Goal: Task Accomplishment & Management: Manage account settings

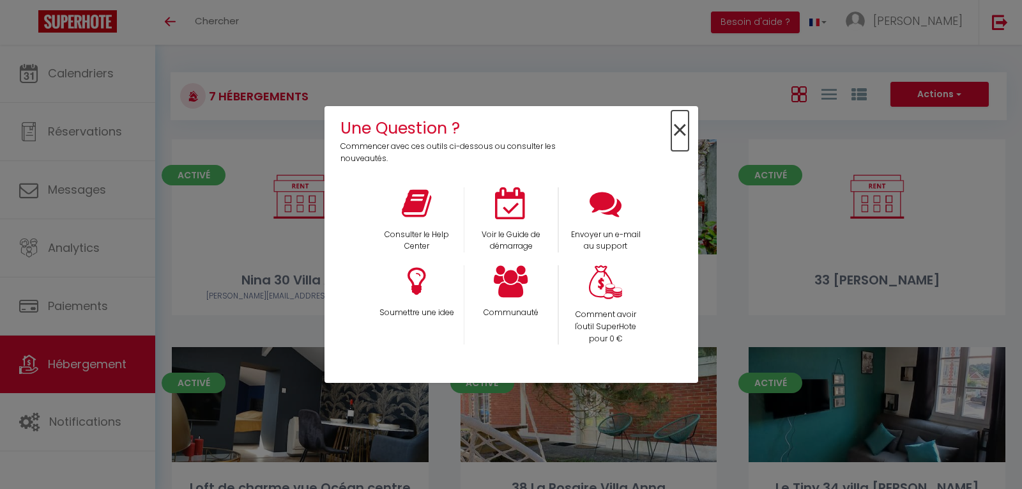
click at [675, 129] on span "×" at bounding box center [679, 131] width 17 height 40
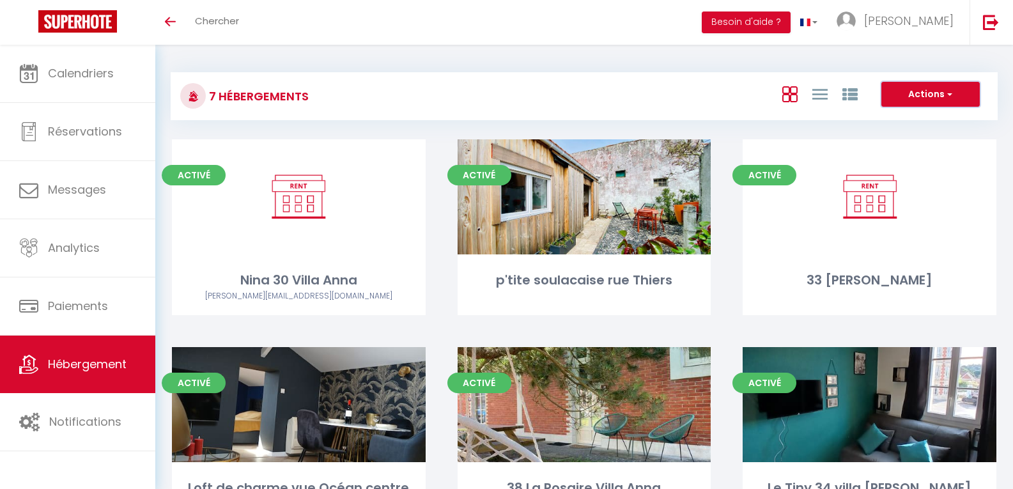
click at [915, 94] on button "Actions" at bounding box center [930, 95] width 98 height 26
click at [911, 118] on li "Créer un Hébergement" at bounding box center [920, 121] width 117 height 14
select select "3"
select select "2"
select select "1"
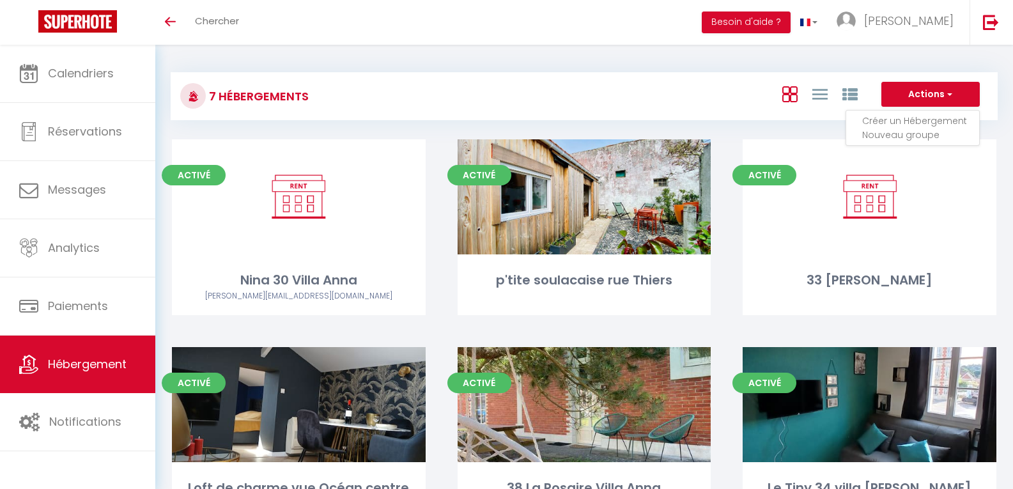
select select "1"
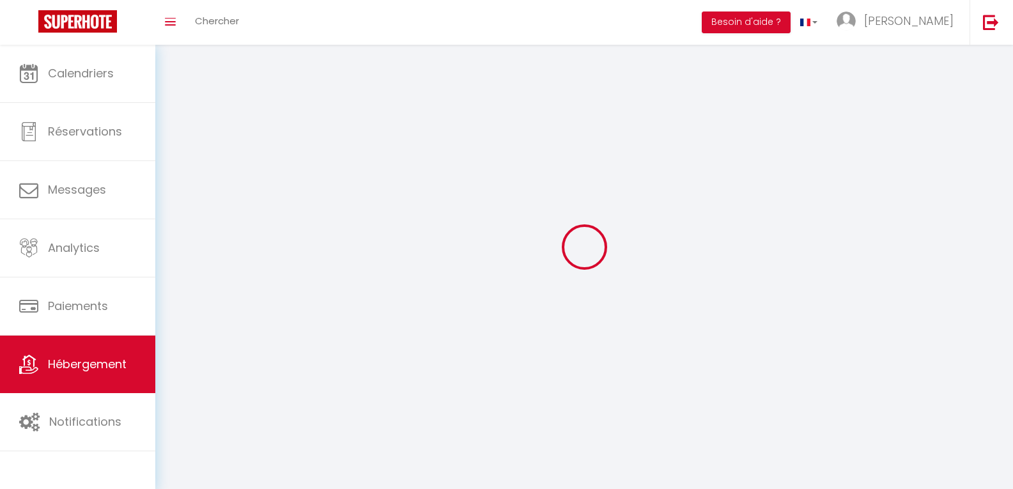
select select
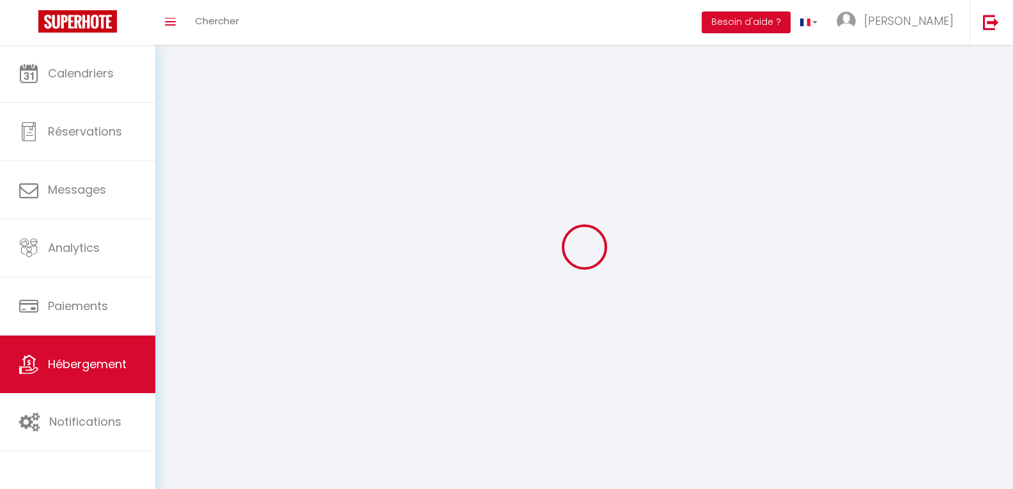
select select
checkbox input "false"
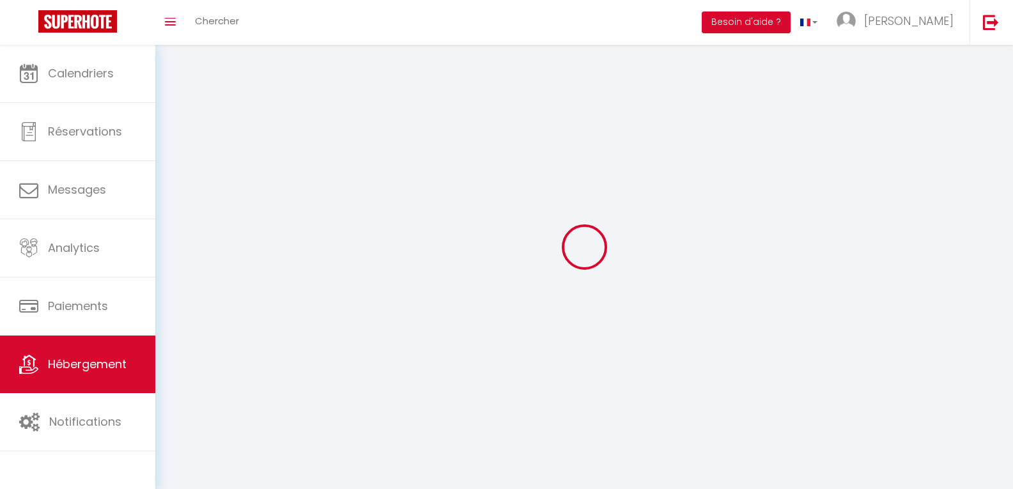
select select
select select "1"
select select "28"
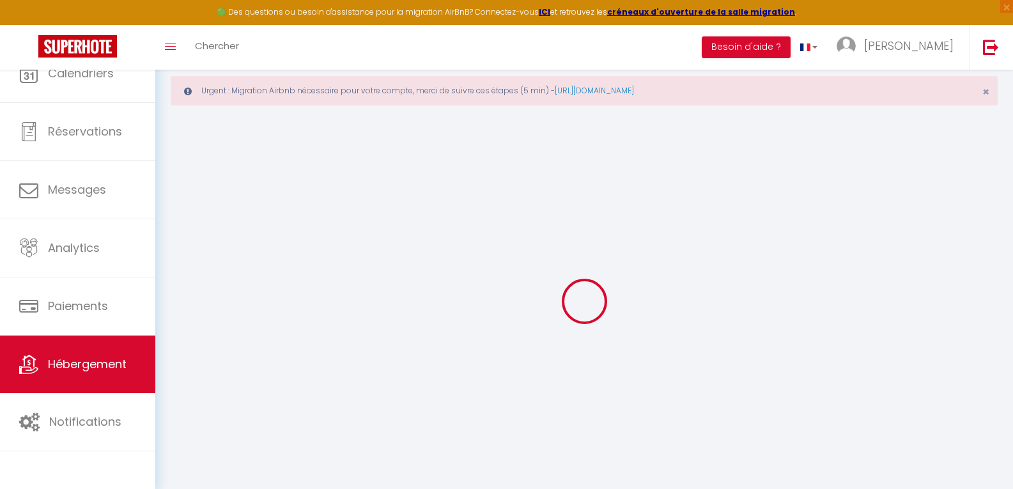
select select
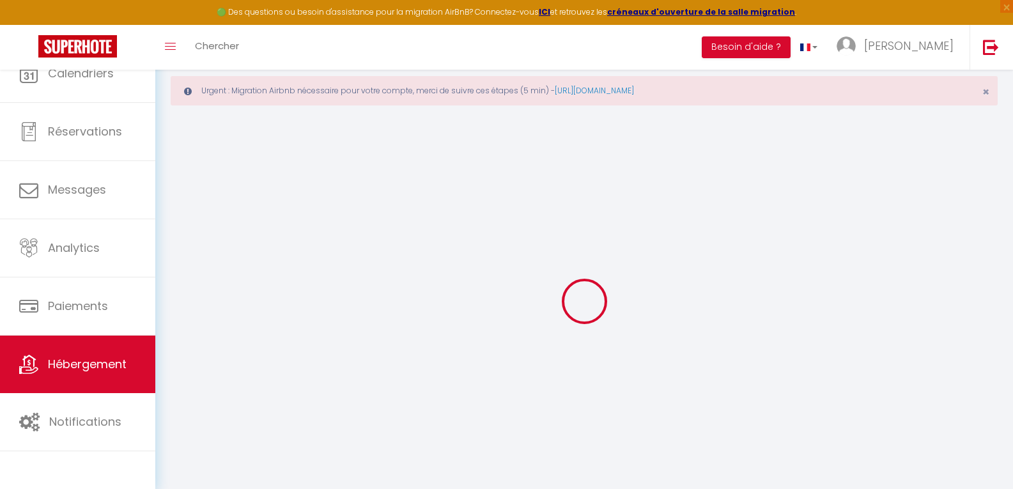
select select
checkbox input "false"
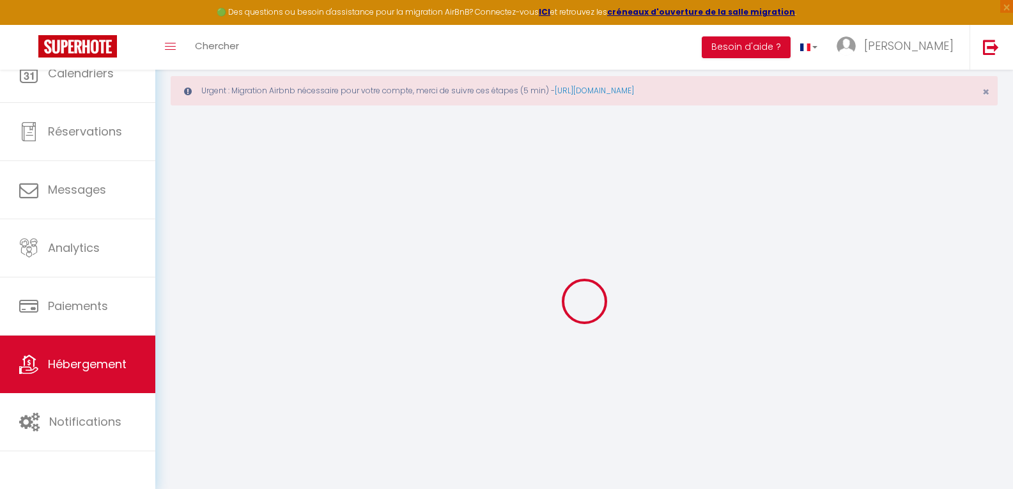
select select
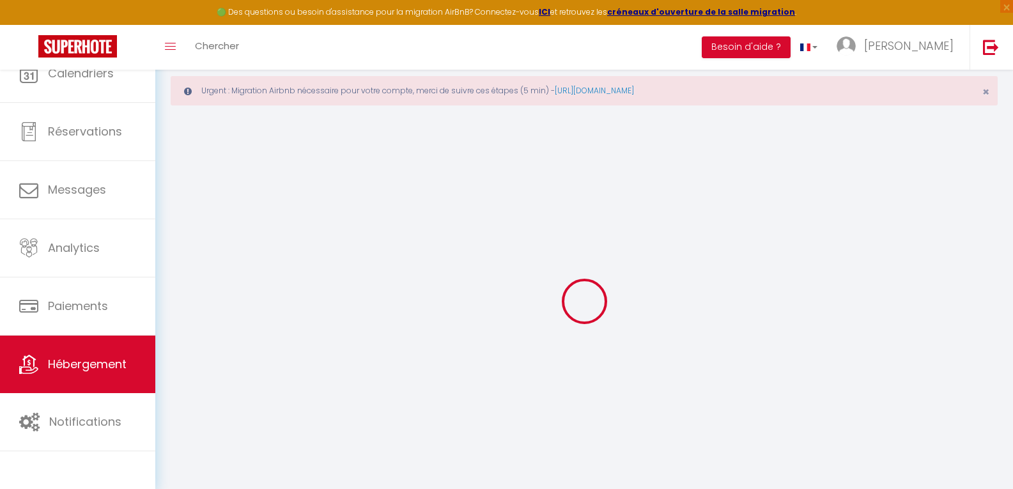
select select
checkbox input "false"
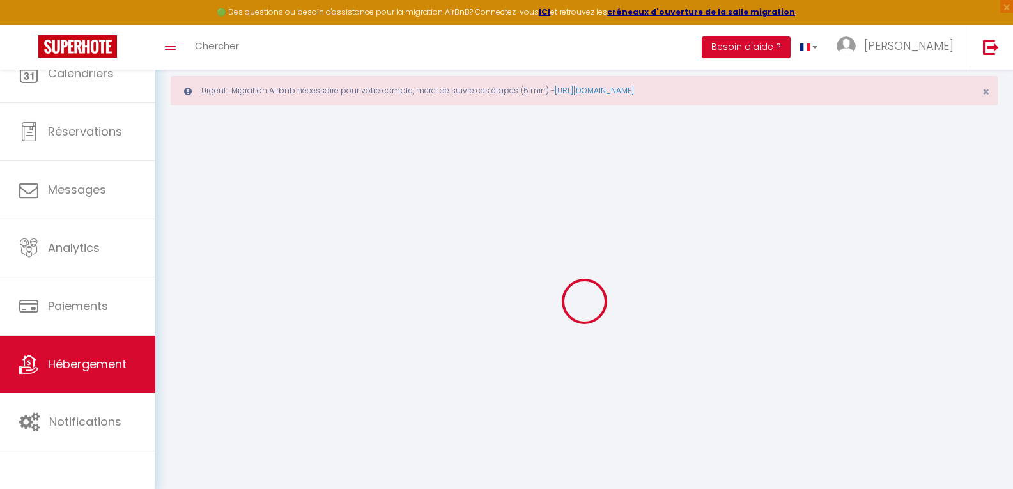
checkbox input "false"
select select
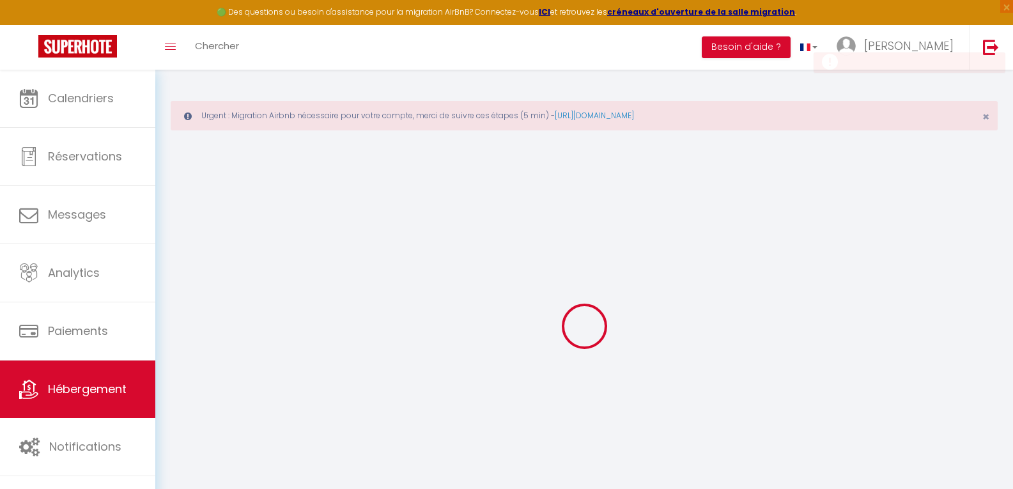
select select
checkbox input "false"
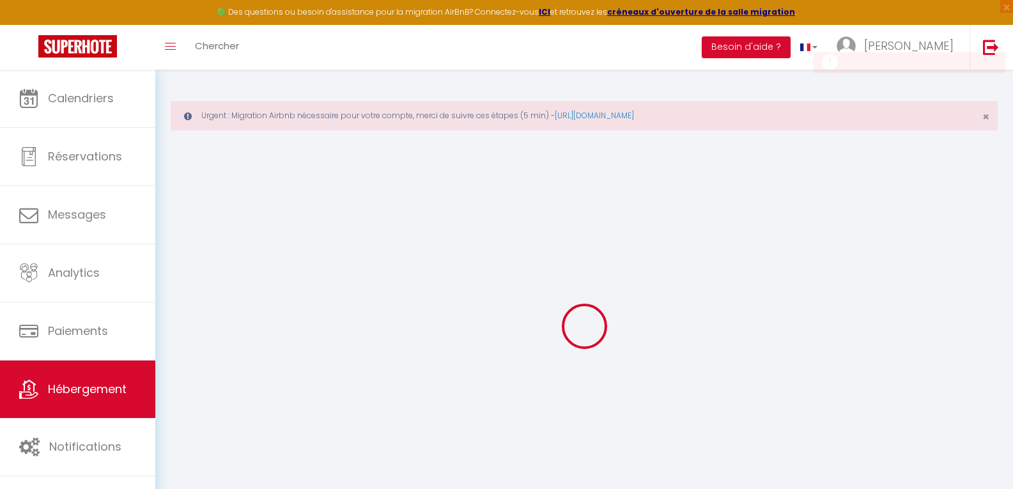
select select
checkbox input "false"
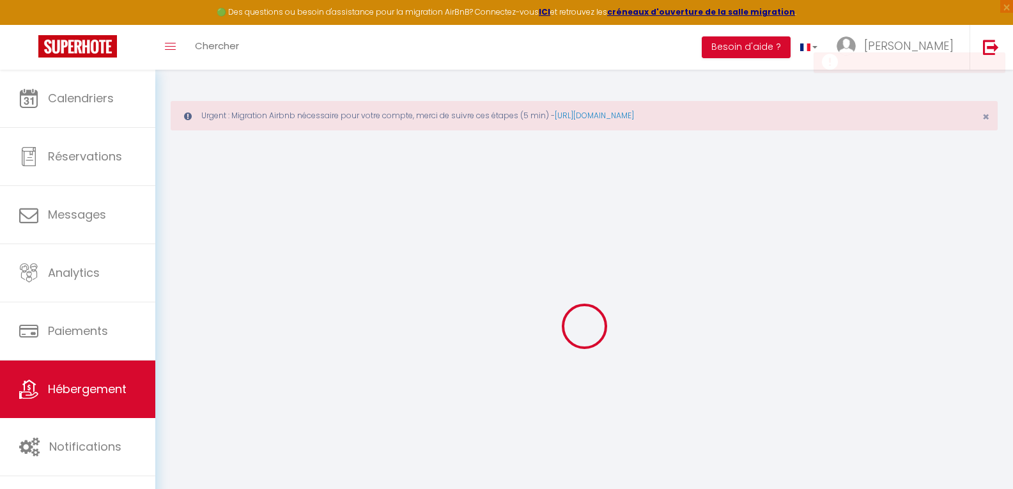
checkbox input "false"
select select
select select "15:00"
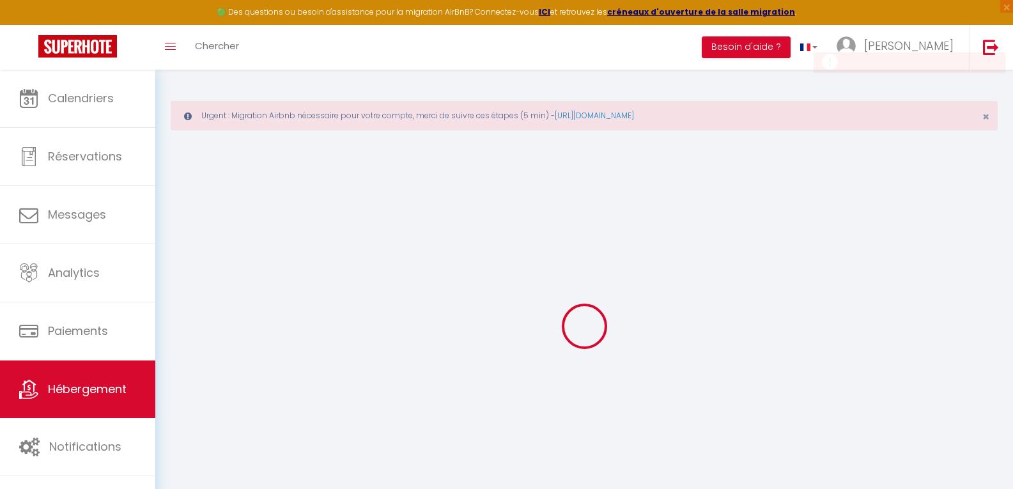
select select "23:45"
select select "11:00"
select select "30"
select select "120"
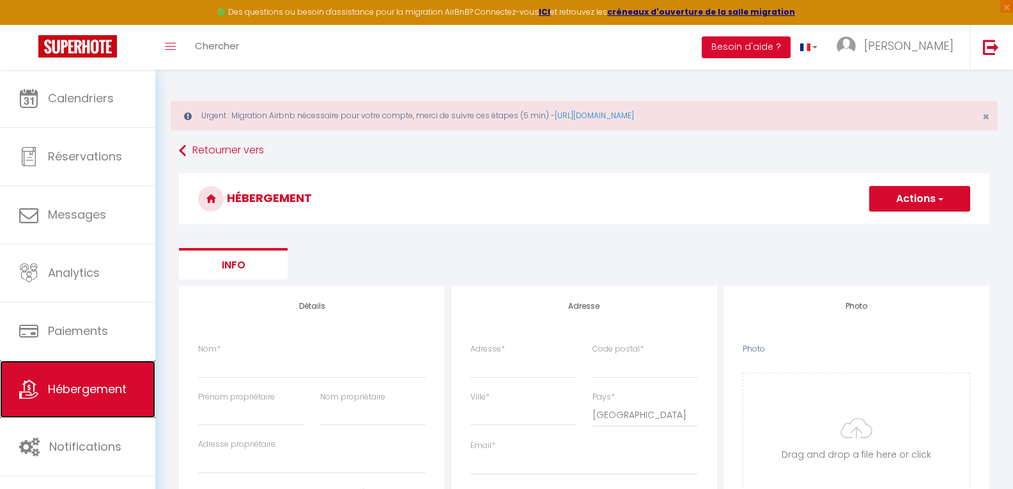
click at [88, 386] on span "Hébergement" at bounding box center [87, 389] width 79 height 16
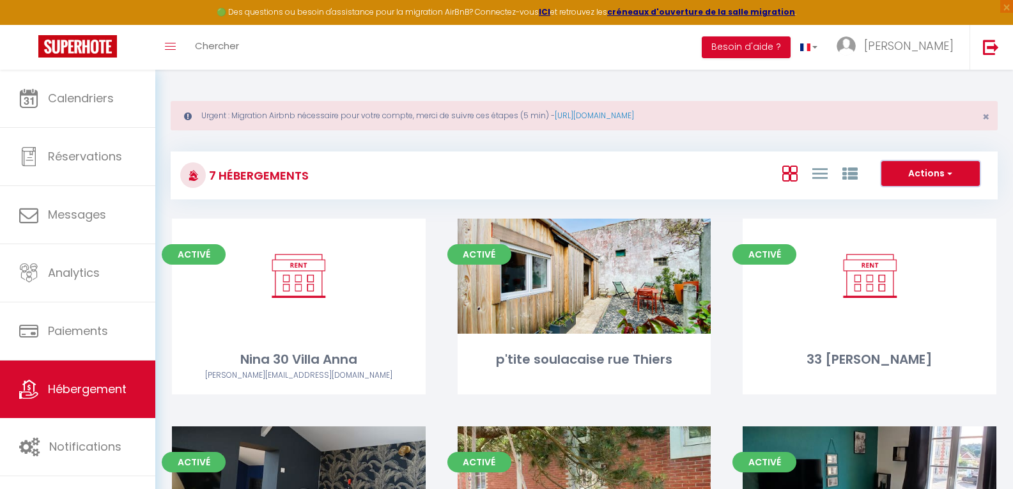
click at [935, 174] on button "Actions" at bounding box center [930, 174] width 98 height 26
click at [165, 46] on span at bounding box center [170, 46] width 11 height 1
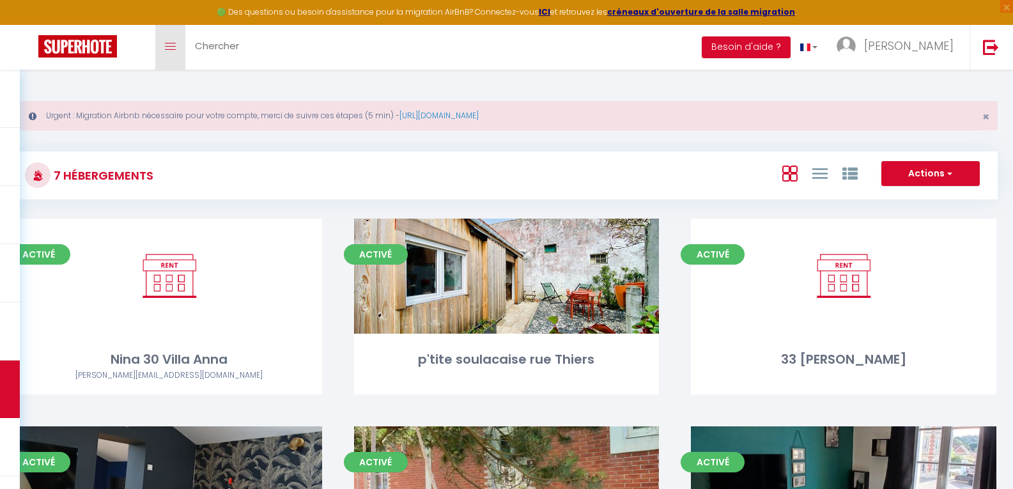
click at [167, 44] on icon "Toggle menubar" at bounding box center [170, 47] width 11 height 8
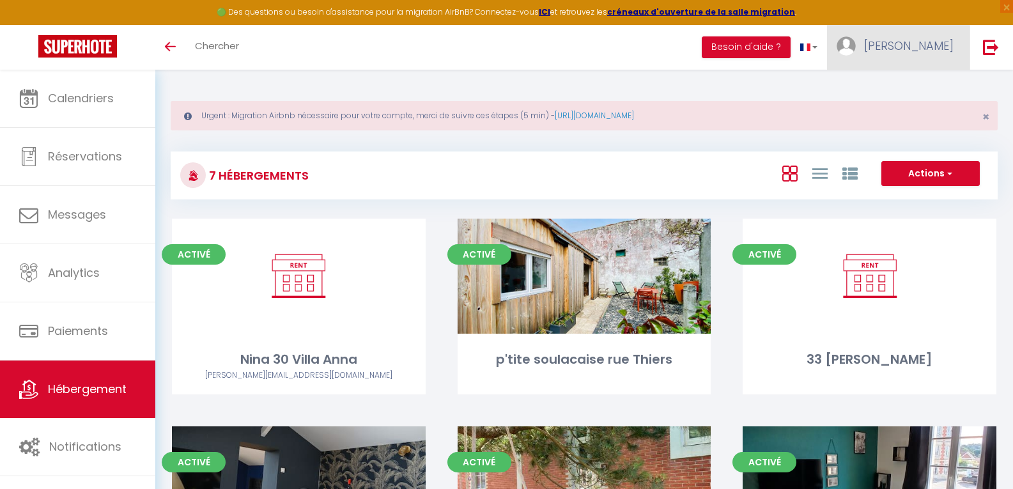
click at [927, 43] on span "[PERSON_NAME]" at bounding box center [908, 46] width 89 height 16
click at [924, 87] on link "Paramètres" at bounding box center [918, 89] width 95 height 22
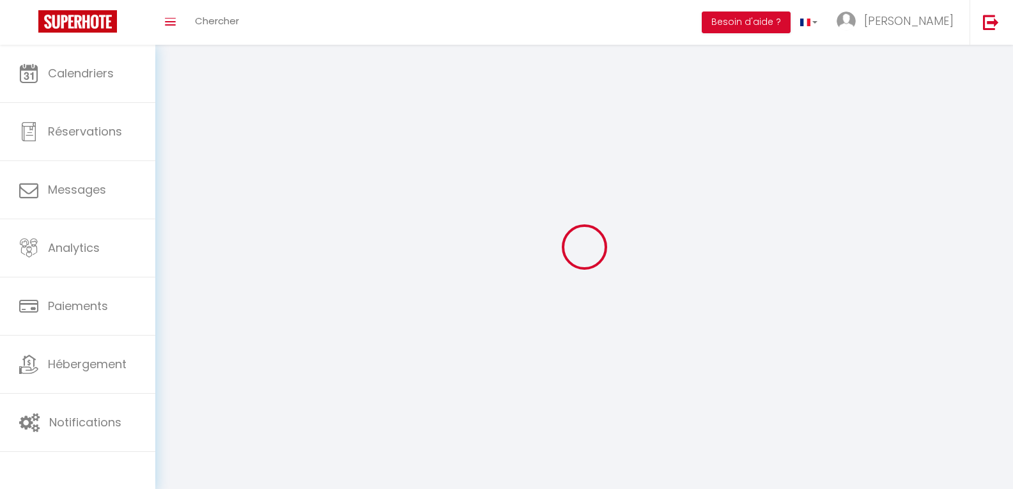
type input "[PERSON_NAME]"
type input "mitaine"
type input "0672662862"
type input "92 rue du colonel jean klein"
type input "33780"
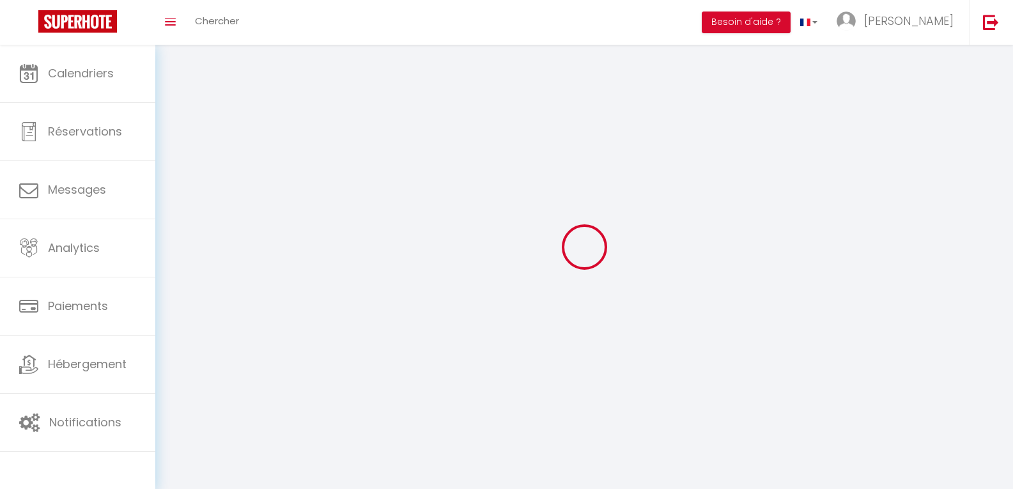
type input "soulac sur mer"
type input "unqKtJO7SZHY7uGyfoGRCl0ry"
type input "0guk14EQfbb4NIMZwxDBXeUjC"
type input "https://app.superhote.com/#/get-available-rentals/0guk14EQfbb4NIMZwxDBXeUjC"
select select "28"
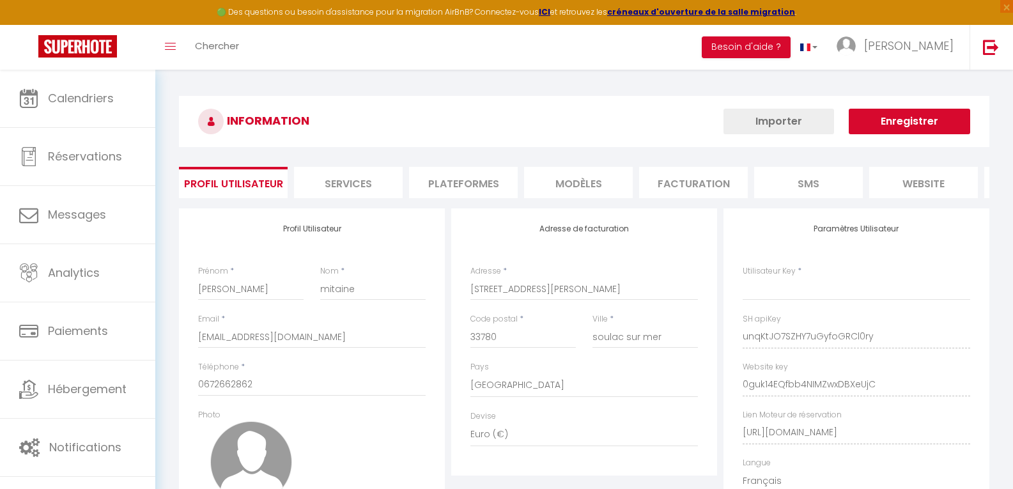
type input "unqKtJO7SZHY7uGyfoGRCl0ry"
type input "0guk14EQfbb4NIMZwxDBXeUjC"
type input "https://app.superhote.com/#/get-available-rentals/0guk14EQfbb4NIMZwxDBXeUjC"
select select "fr"
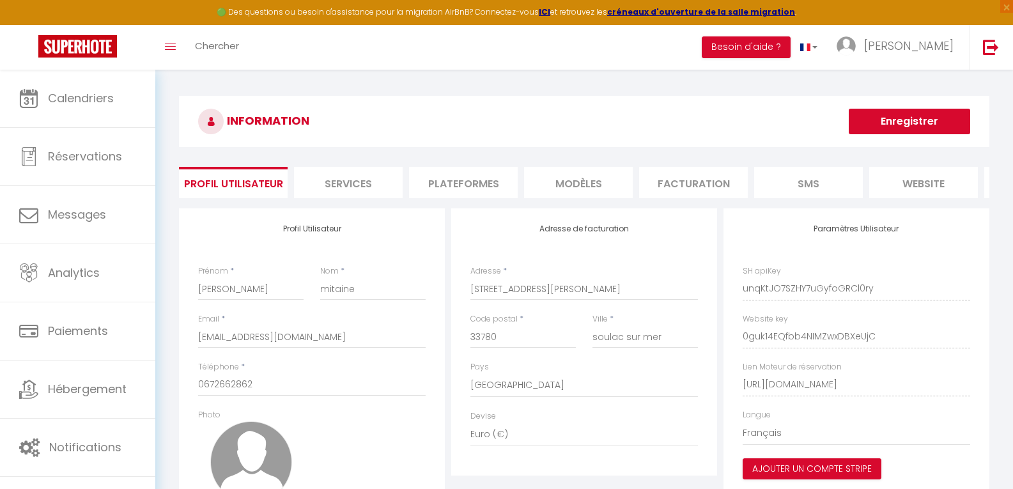
click at [487, 185] on li "Plateformes" at bounding box center [463, 182] width 109 height 31
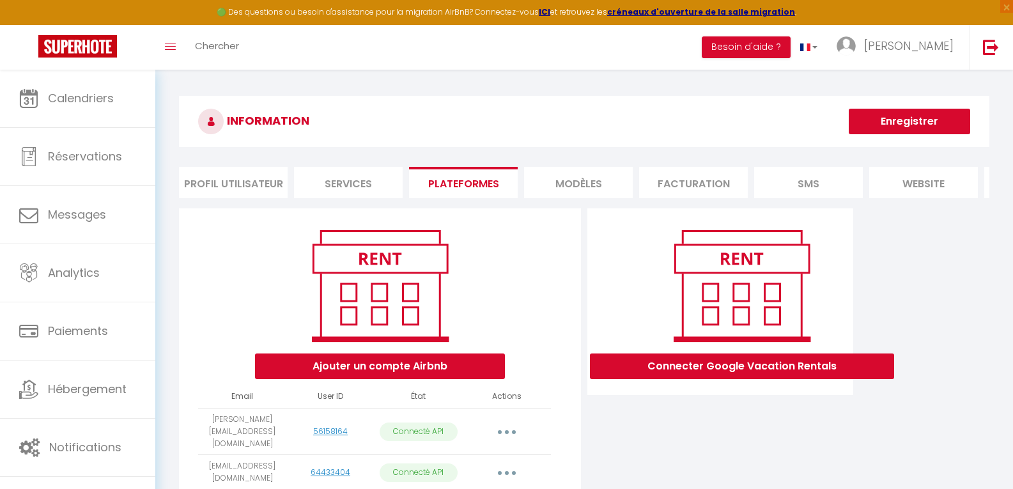
click at [912, 181] on li "website" at bounding box center [923, 182] width 109 height 31
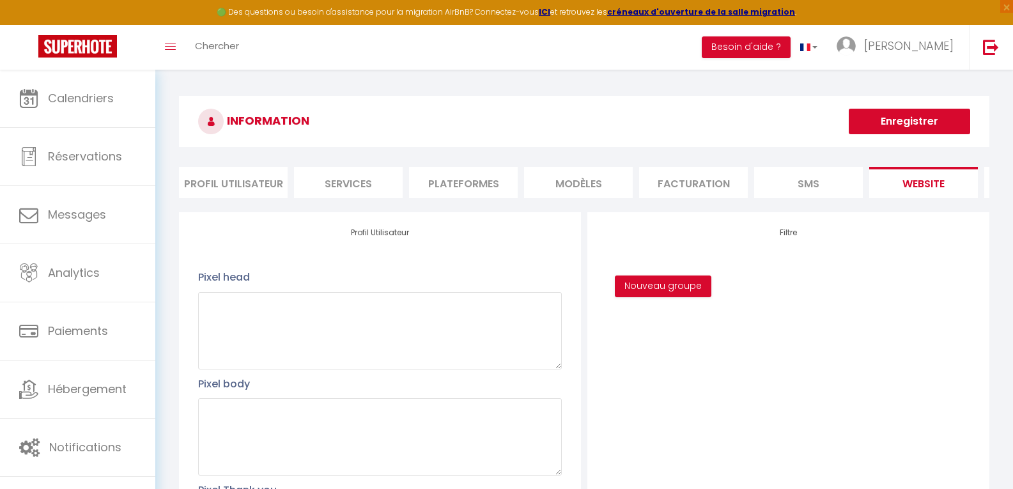
click at [465, 184] on li "Plateformes" at bounding box center [463, 182] width 109 height 31
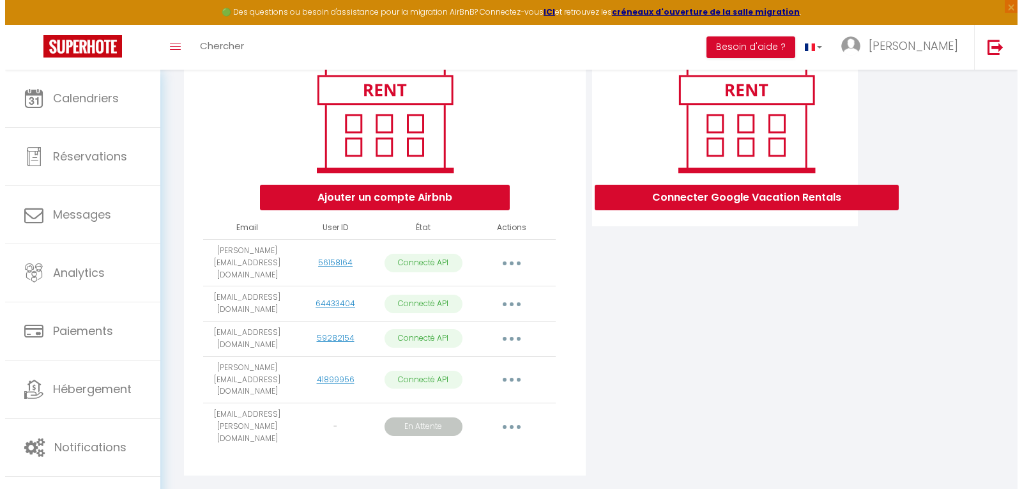
scroll to position [172, 0]
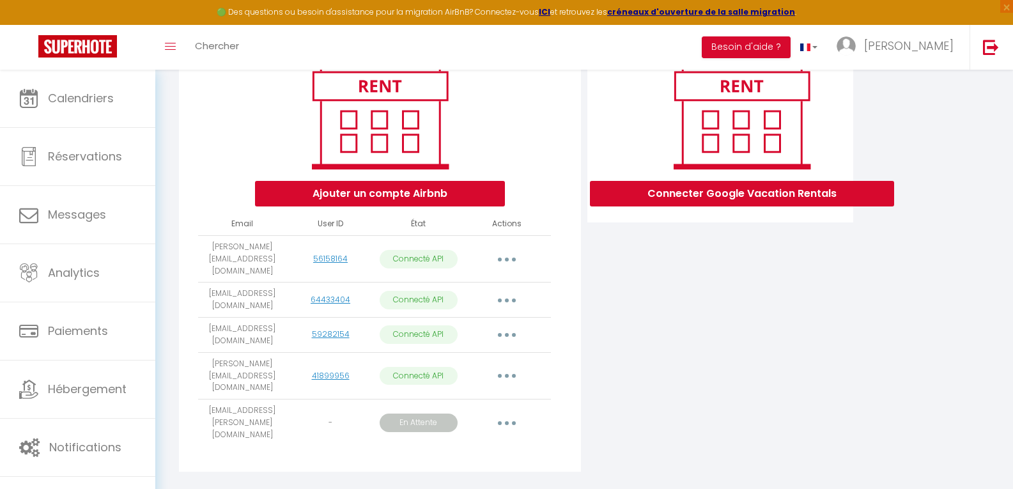
click at [502, 265] on button "button" at bounding box center [507, 259] width 36 height 20
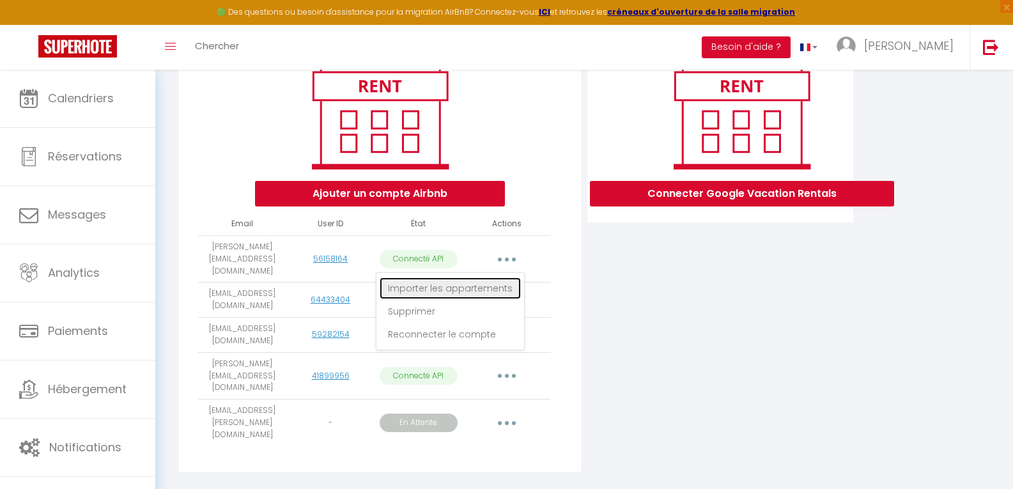
click at [482, 290] on link "Importer les appartements" at bounding box center [449, 288] width 141 height 22
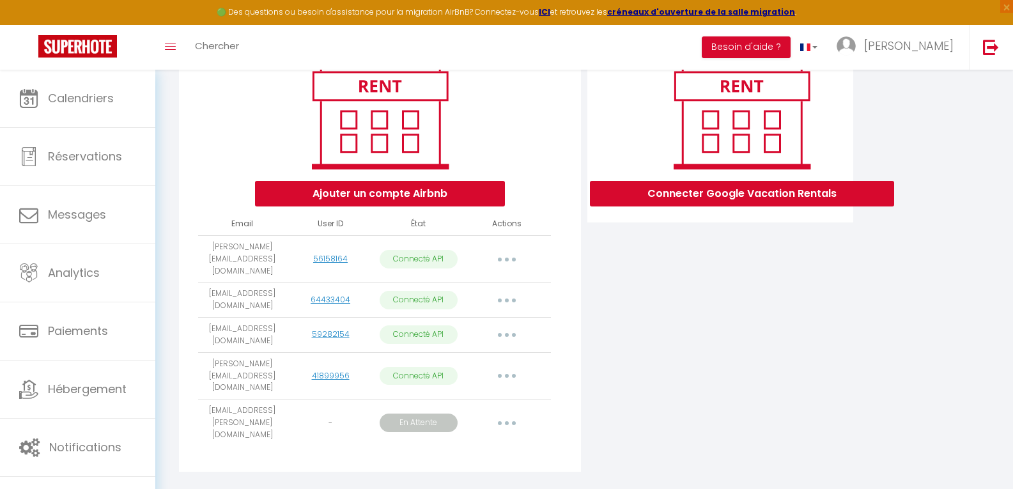
select select "51325"
select select
select select "66225"
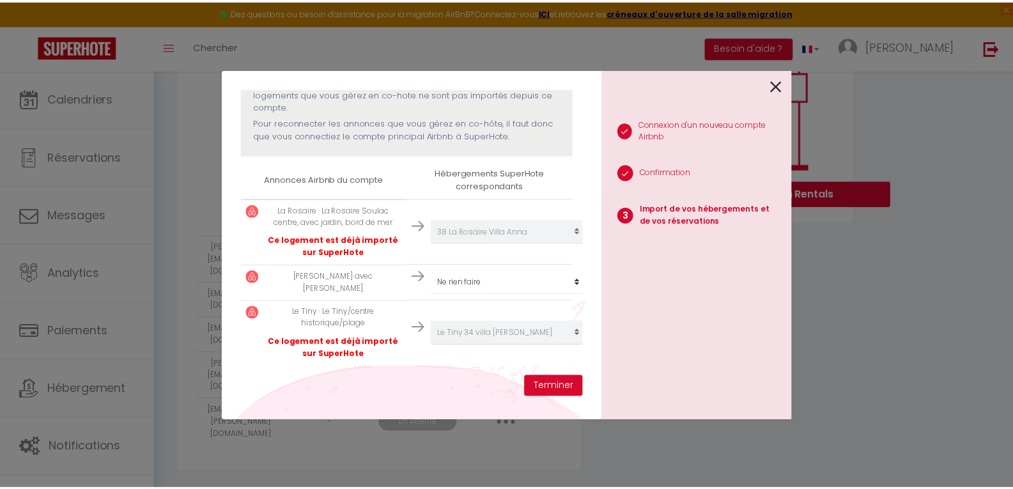
scroll to position [160, 0]
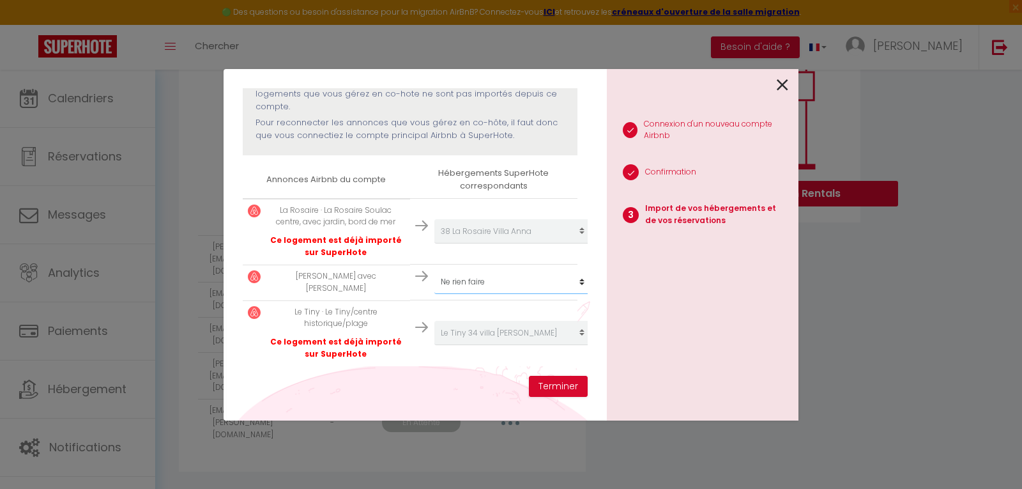
click at [569, 270] on select "Créer un nouvel hébergement Ne rien faire Nina 30 Villa Anna p'tite soulacaise …" at bounding box center [512, 282] width 157 height 24
click at [549, 385] on button "Terminer" at bounding box center [558, 387] width 59 height 22
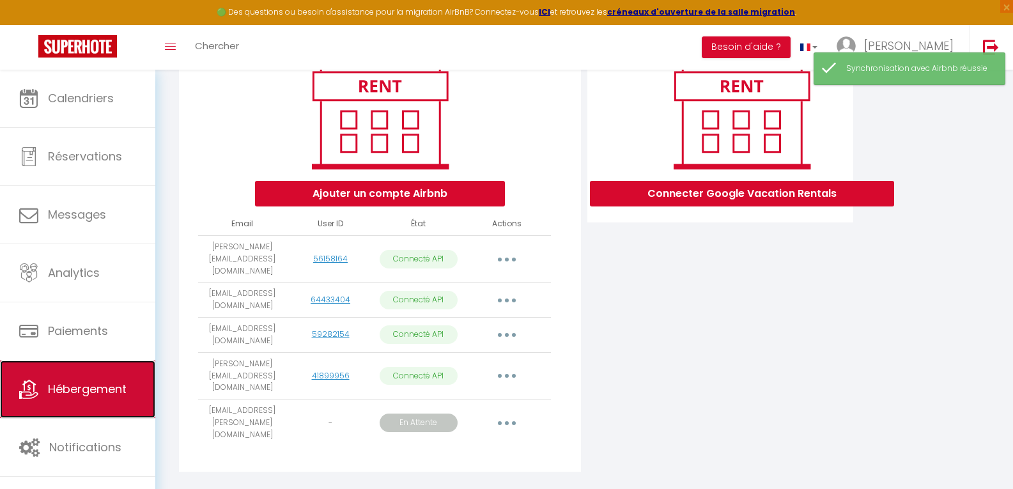
click at [57, 410] on link "Hébergement" at bounding box center [77, 388] width 155 height 57
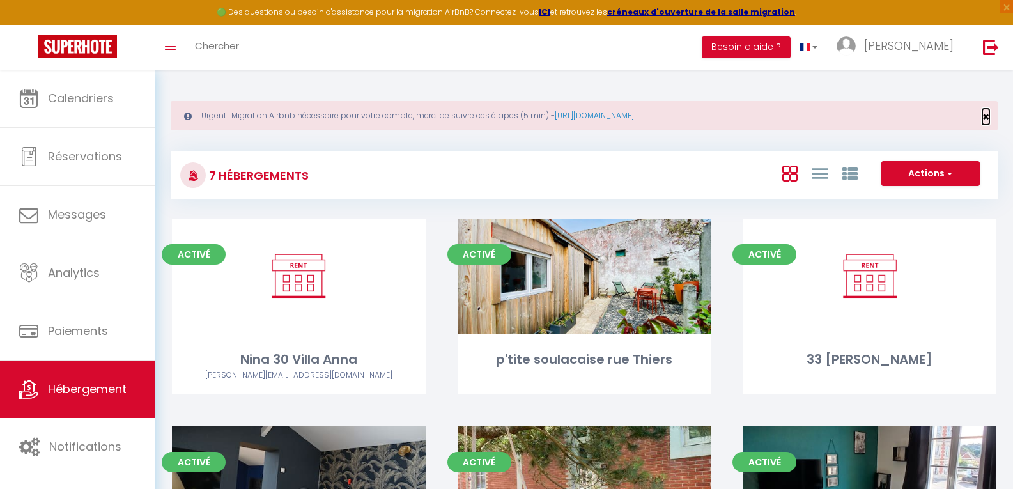
click at [983, 117] on span "×" at bounding box center [985, 117] width 7 height 16
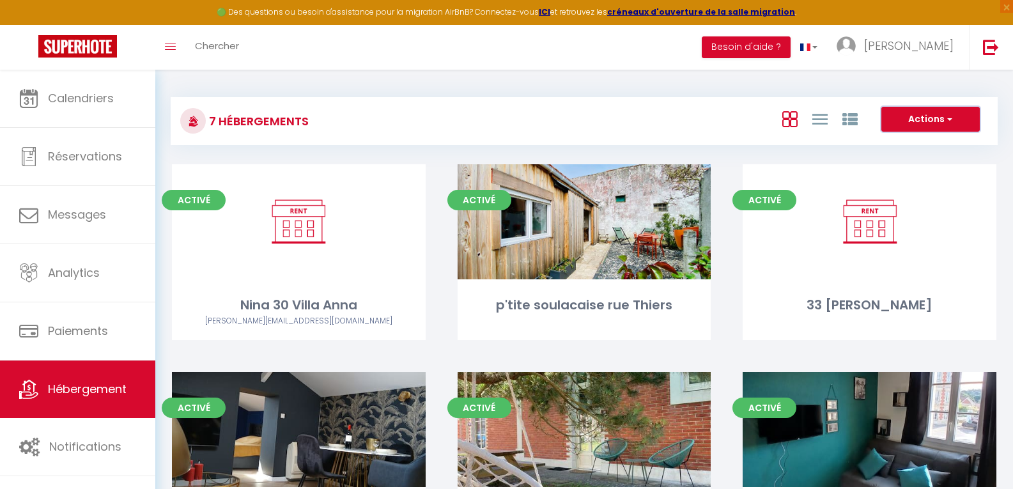
click at [931, 124] on button "Actions" at bounding box center [930, 120] width 98 height 26
click at [903, 146] on li "Créer un Hébergement" at bounding box center [920, 146] width 117 height 14
select select "3"
select select "2"
select select "1"
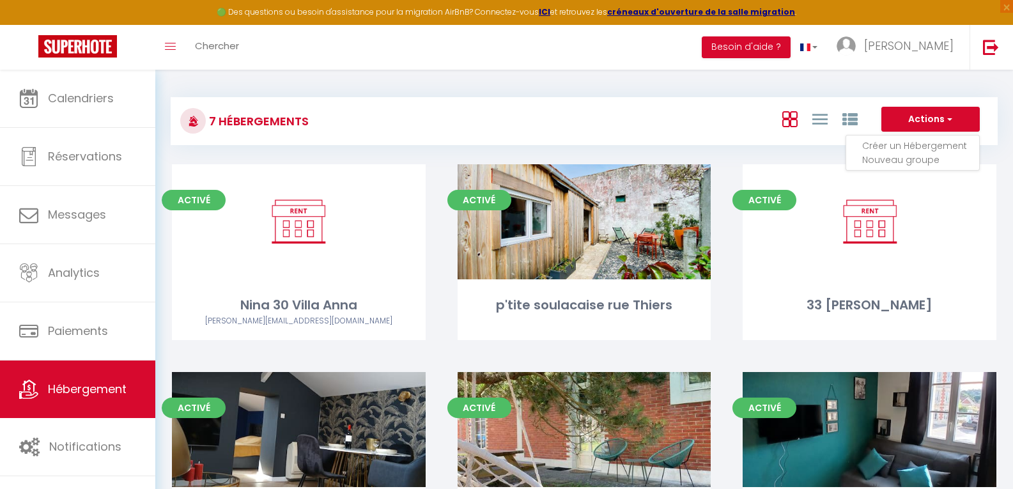
select select "1"
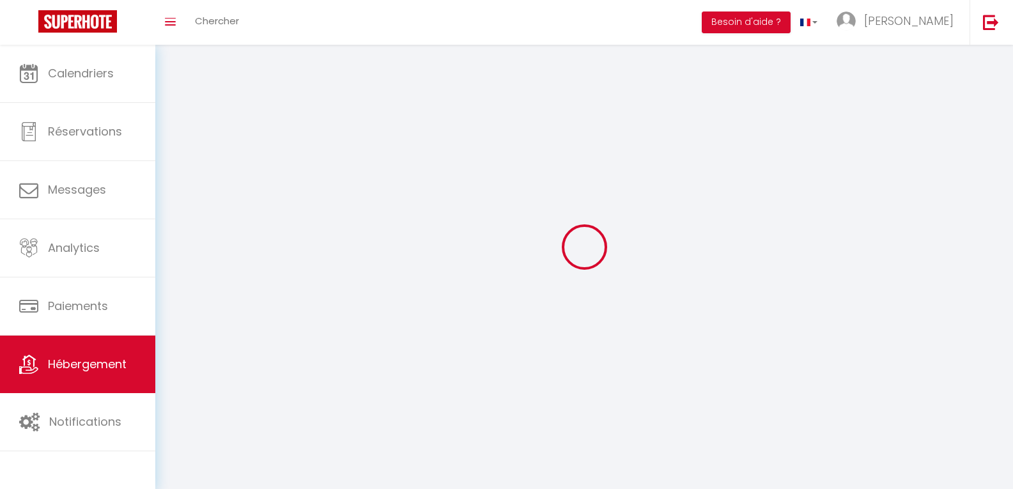
select select
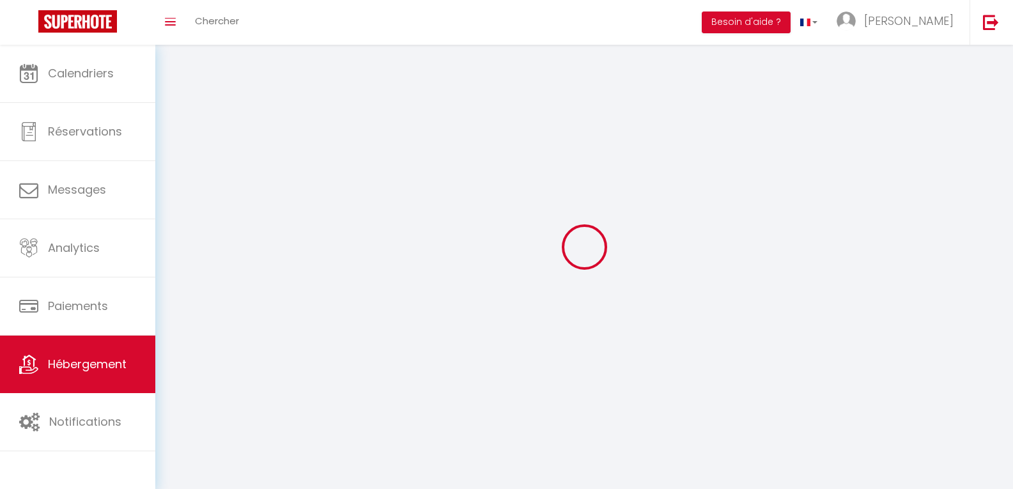
select select
checkbox input "false"
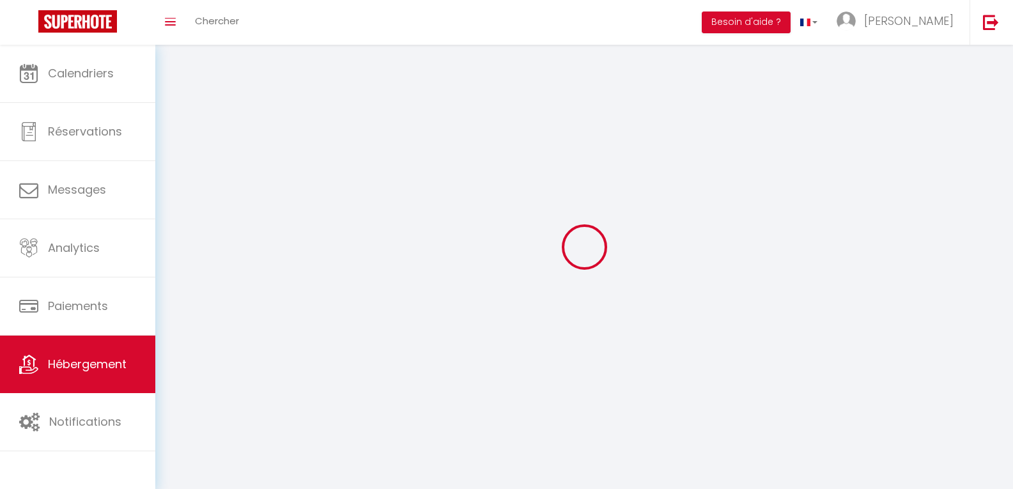
select select
select select "1"
select select "28"
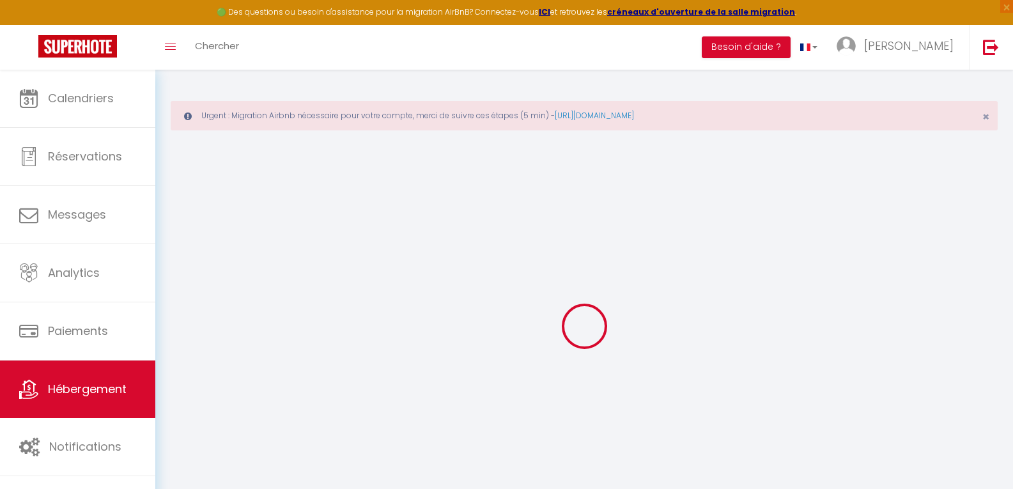
select select
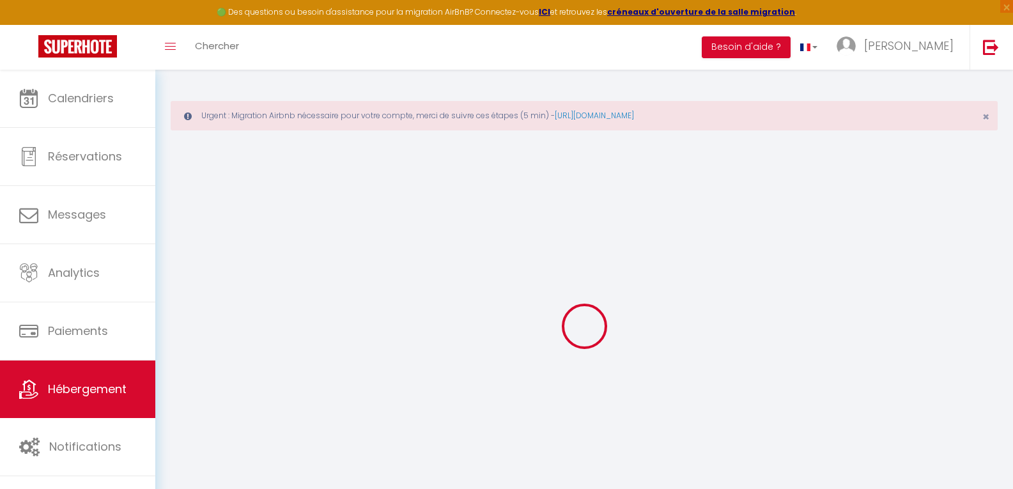
select select
checkbox input "false"
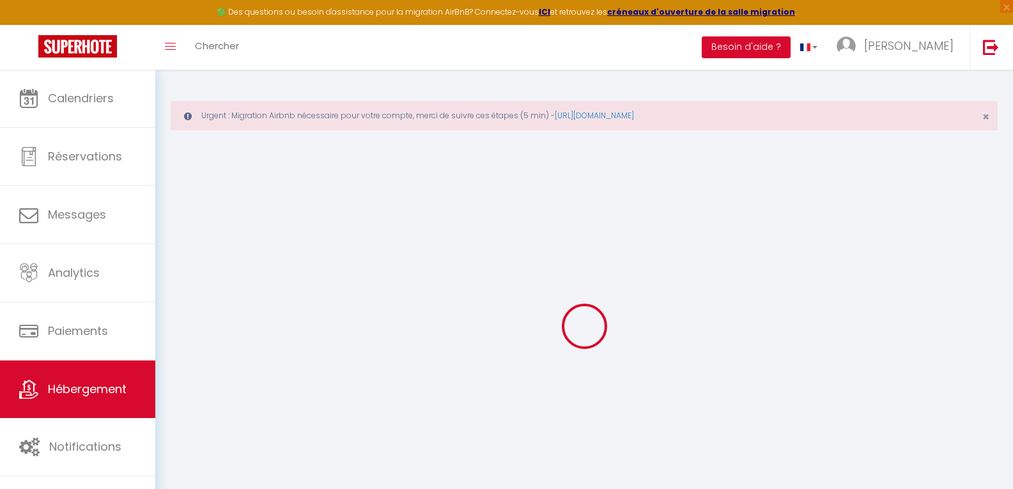
select select
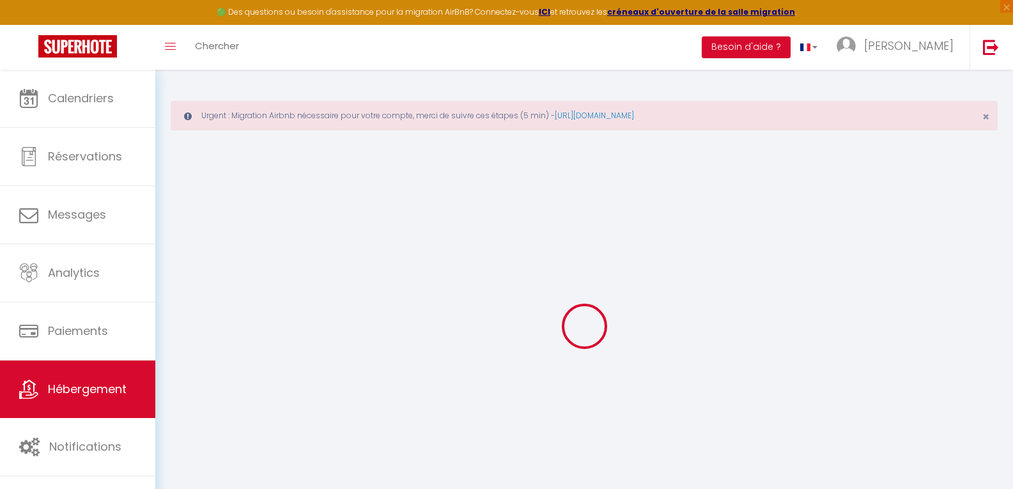
select select
checkbox input "false"
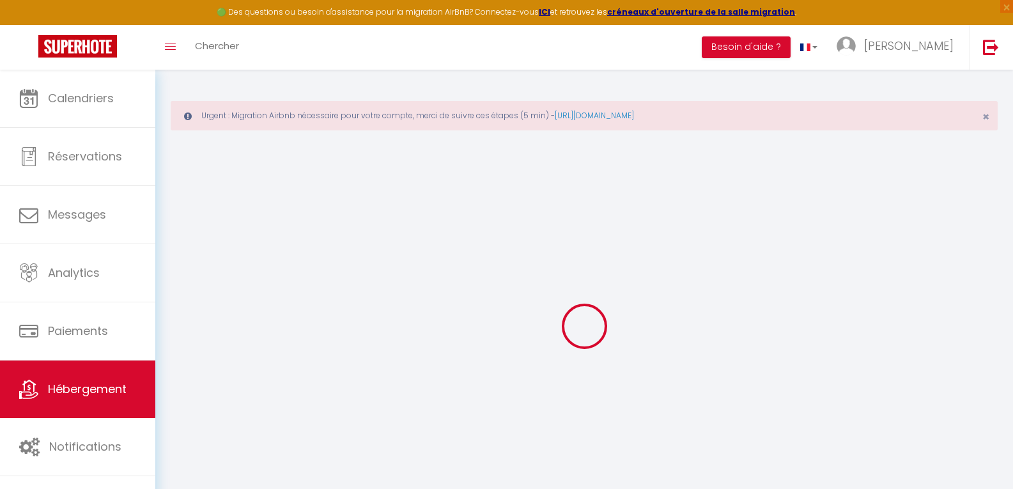
checkbox input "false"
select select
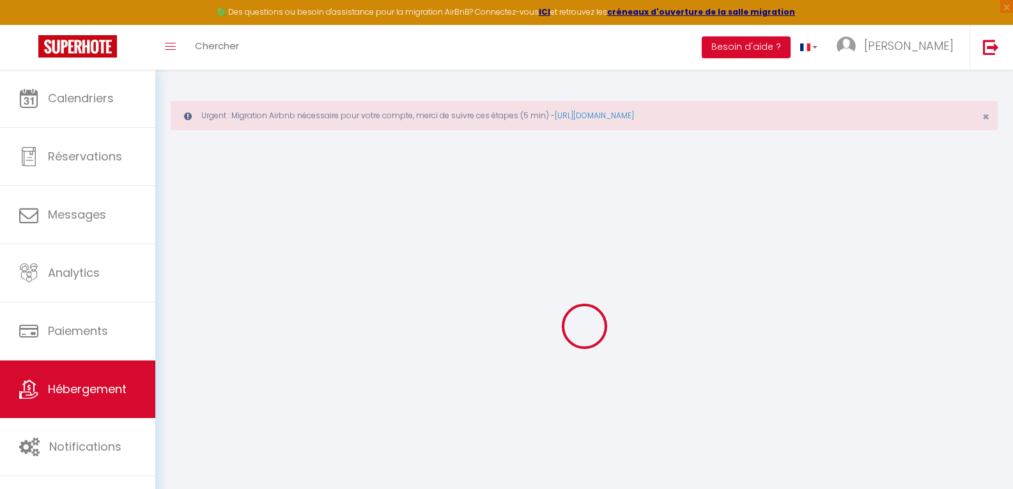
select select
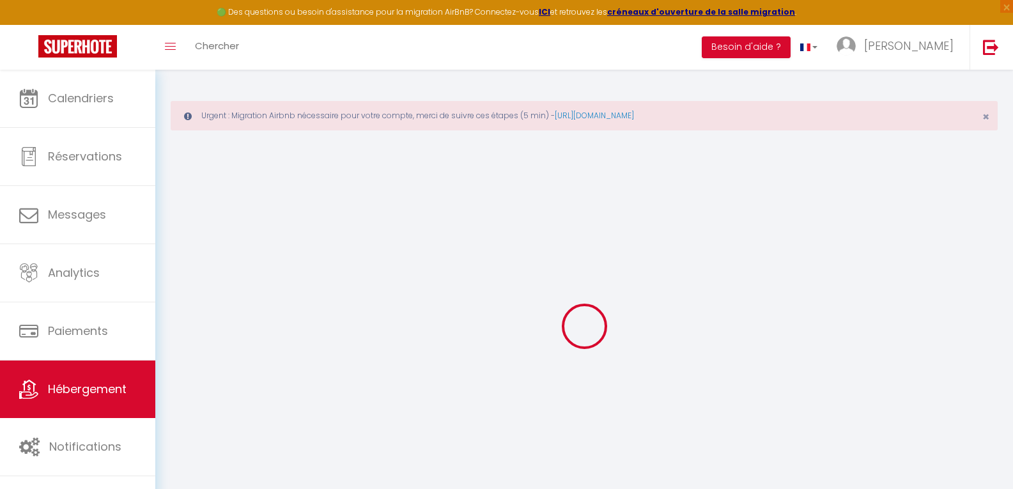
checkbox input "false"
select select
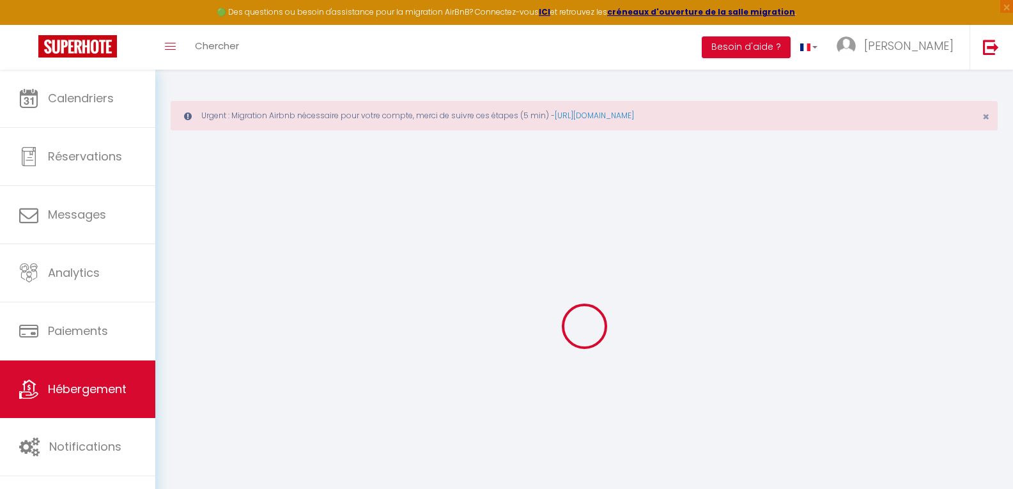
select select
checkbox input "false"
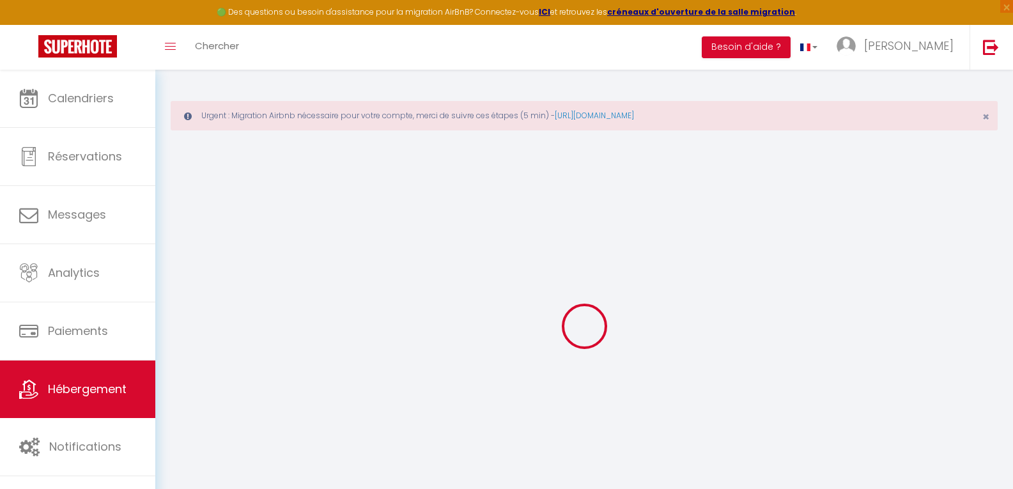
checkbox input "false"
select select
select select "15:00"
select select "23:45"
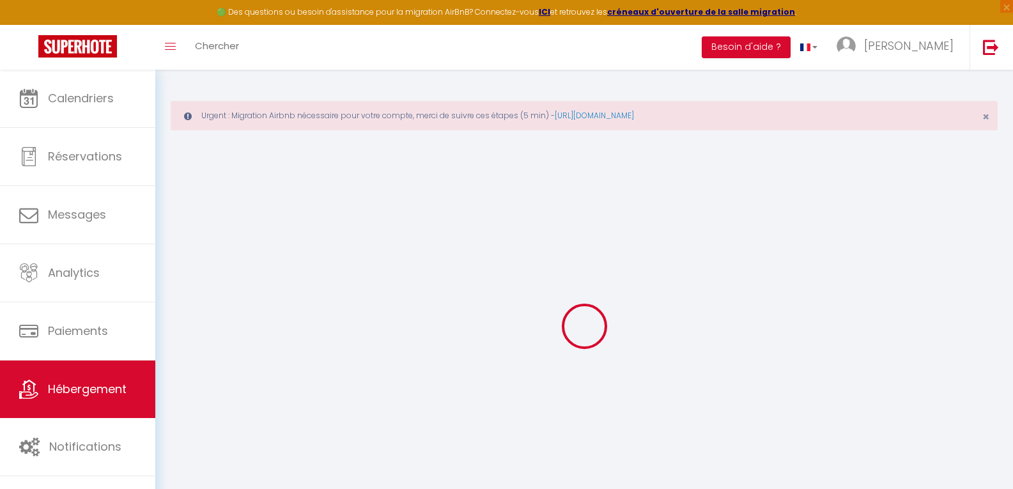
select select "11:00"
select select "30"
select select "120"
select select
checkbox input "false"
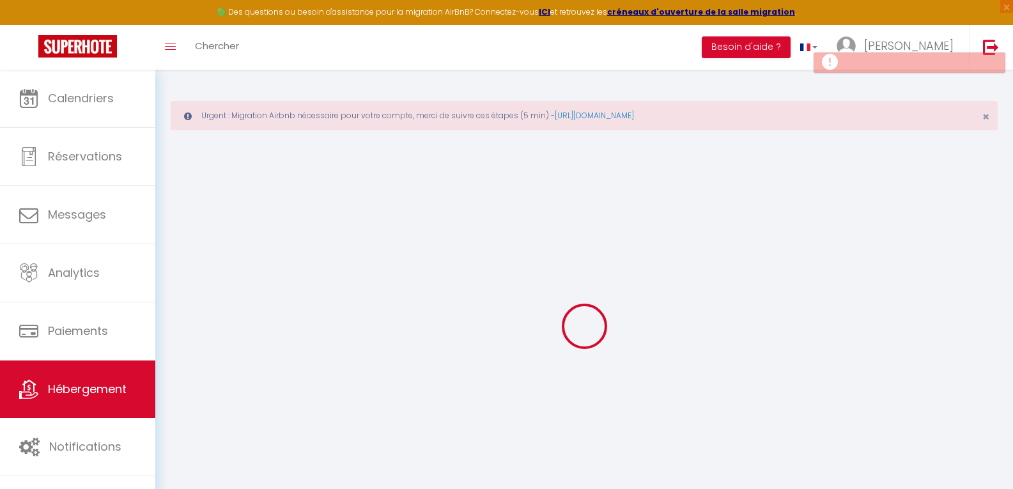
checkbox input "false"
select select
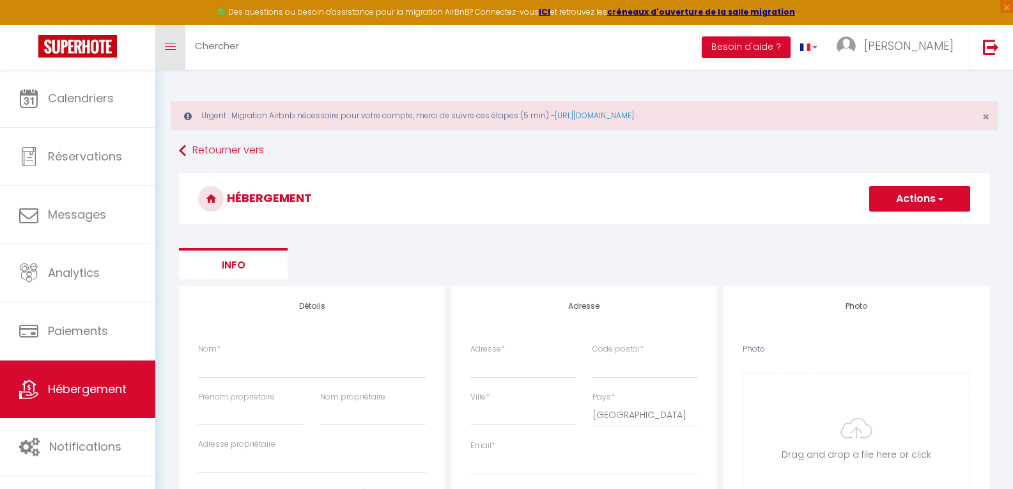
click at [170, 47] on span at bounding box center [170, 46] width 11 height 1
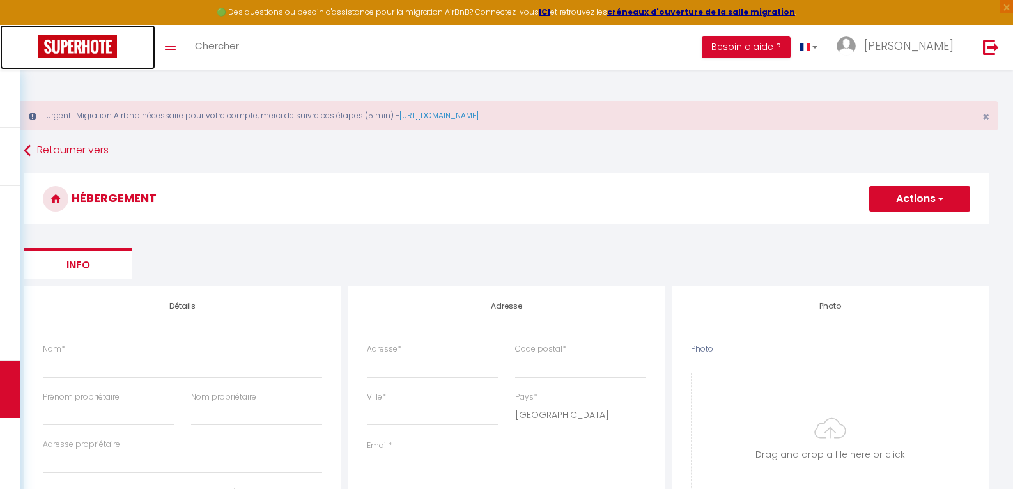
click at [96, 47] on img at bounding box center [77, 46] width 79 height 22
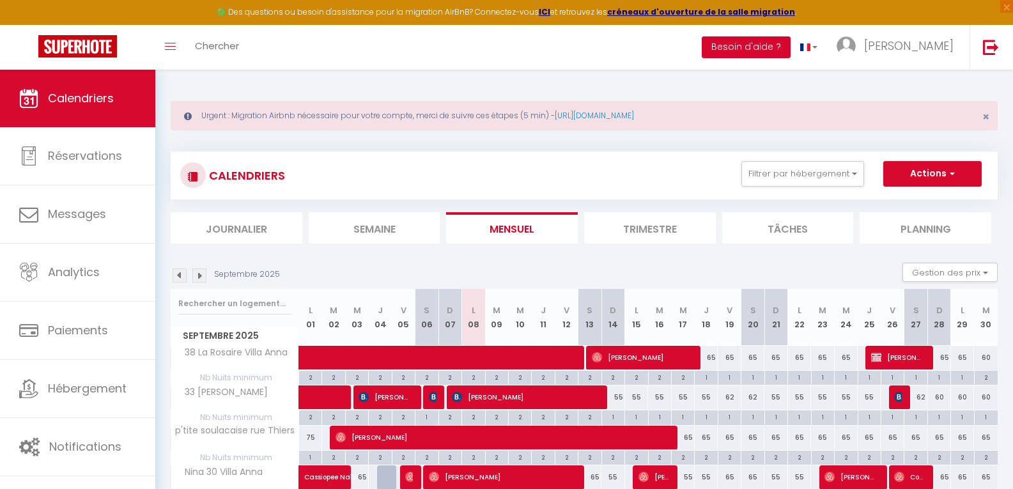
click at [790, 44] on button "Besoin d'aide ?" at bounding box center [745, 47] width 89 height 22
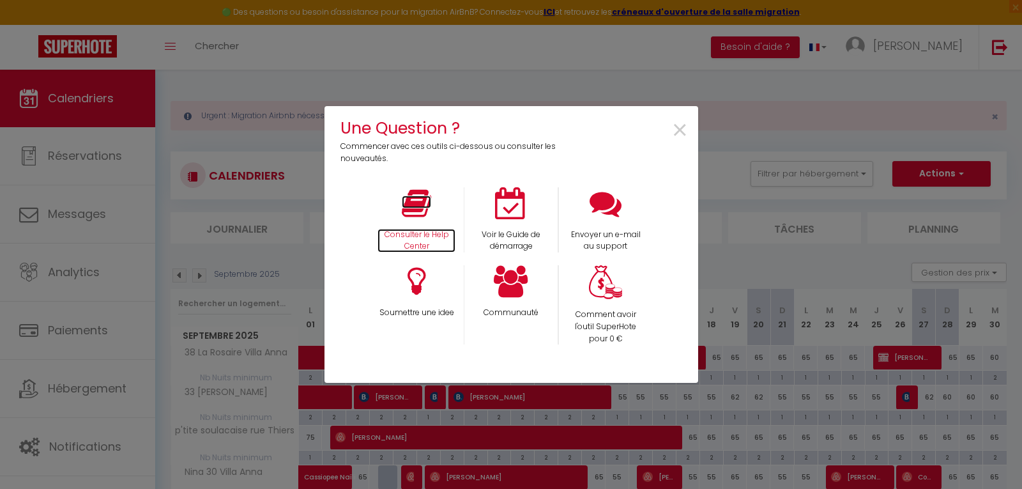
click at [411, 231] on p "Consulter le Help Center" at bounding box center [417, 241] width 78 height 24
click at [679, 125] on span "×" at bounding box center [679, 131] width 17 height 40
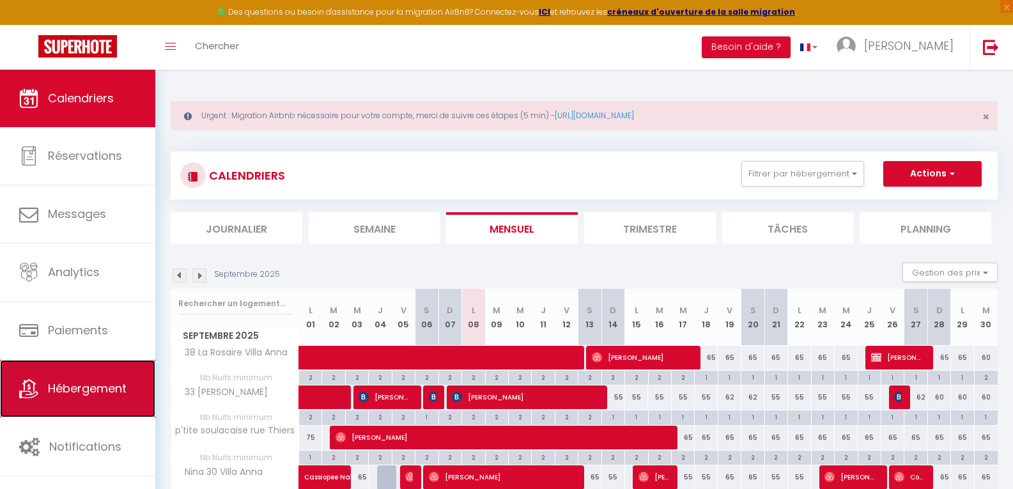
click at [88, 382] on span "Hébergement" at bounding box center [87, 388] width 79 height 16
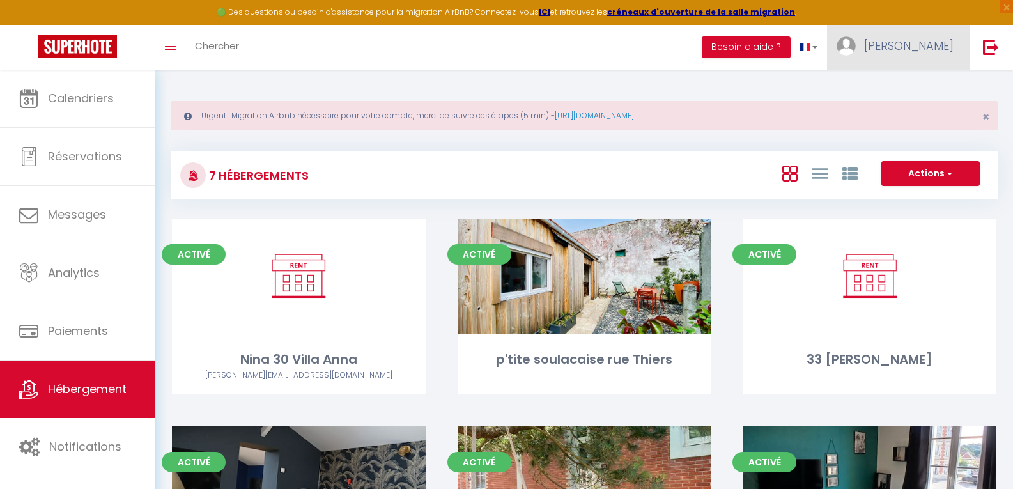
click at [905, 45] on link "[PERSON_NAME]" at bounding box center [898, 47] width 142 height 45
click at [896, 84] on link "Paramètres" at bounding box center [918, 89] width 95 height 22
select select "28"
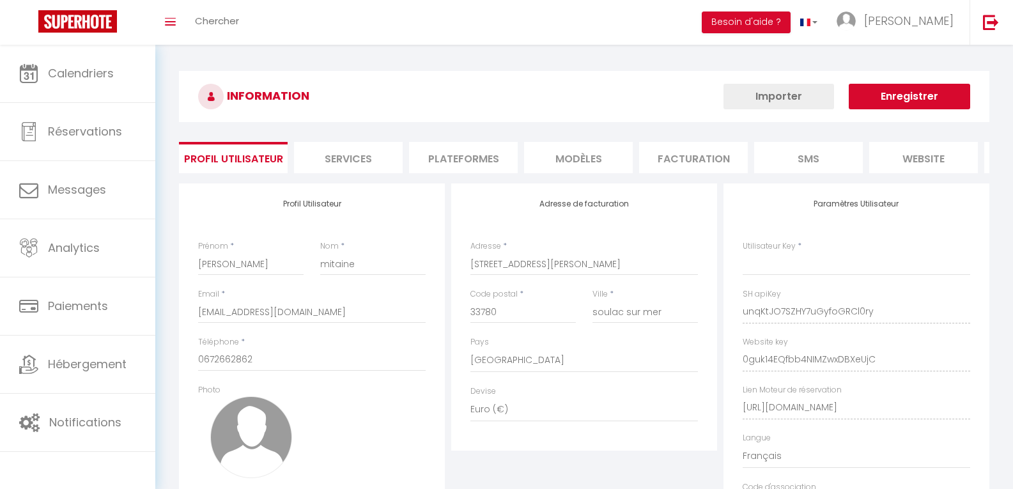
type input "unqKtJO7SZHY7uGyfoGRCl0ry"
type input "0guk14EQfbb4NIMZwxDBXeUjC"
type input "https://app.superhote.com/#/get-available-rentals/0guk14EQfbb4NIMZwxDBXeUjC"
select select "fr"
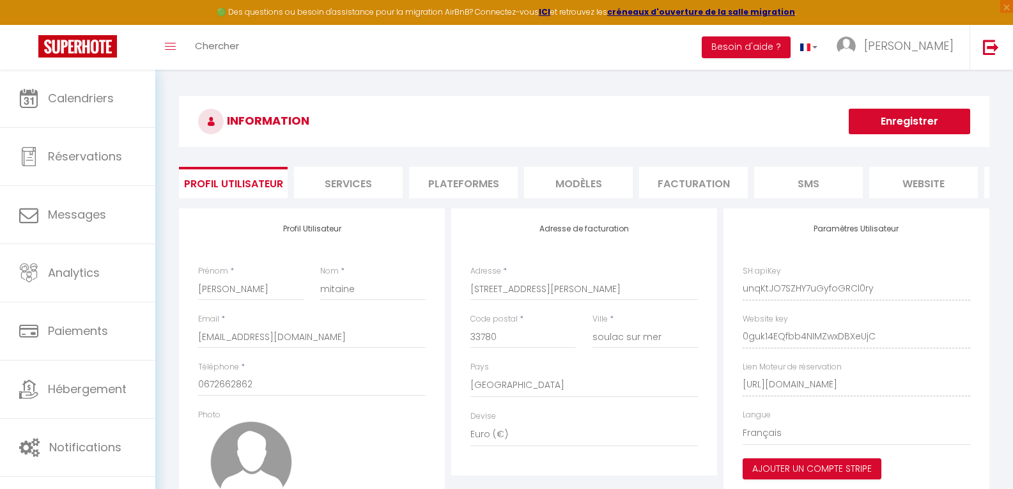
click at [454, 184] on li "Plateformes" at bounding box center [463, 182] width 109 height 31
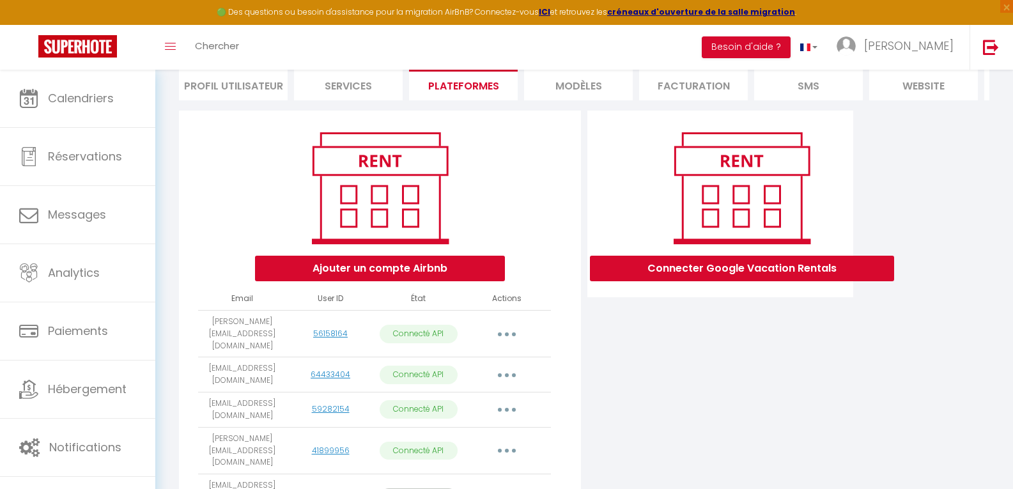
scroll to position [128, 0]
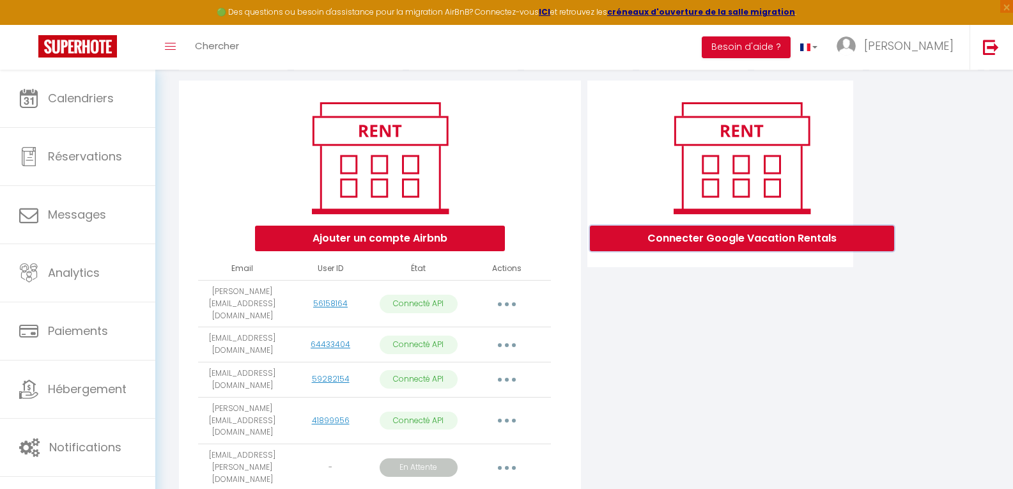
click at [734, 248] on button "Connecter Google Vacation Rentals" at bounding box center [742, 239] width 304 height 26
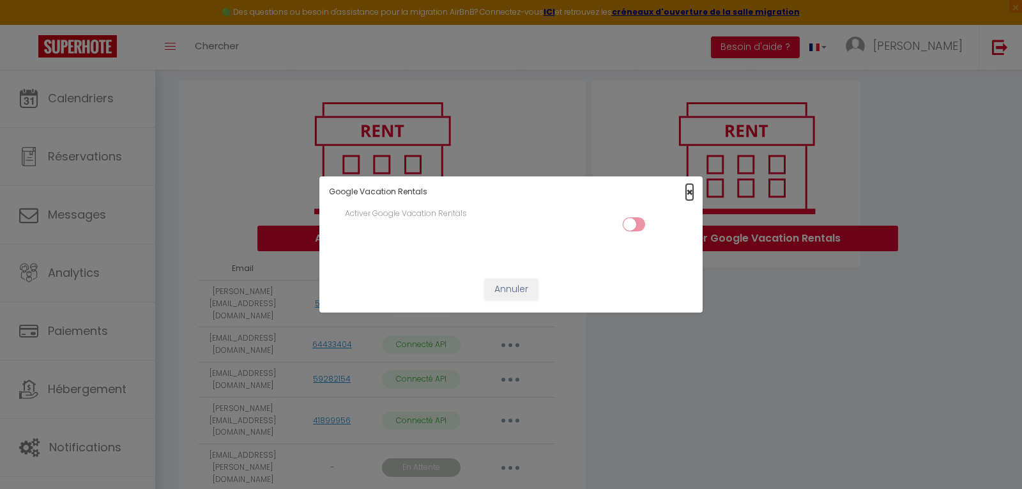
click at [688, 194] on span "×" at bounding box center [689, 192] width 7 height 16
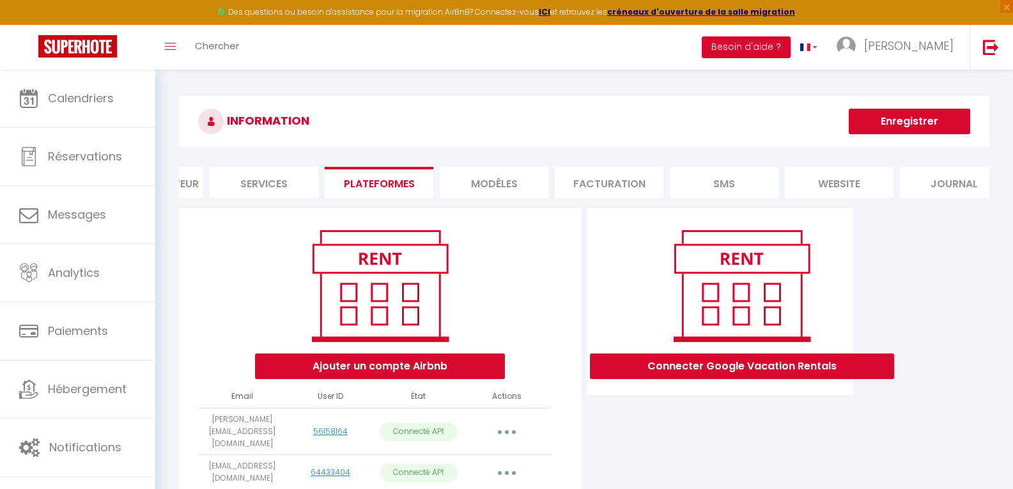
scroll to position [0, 0]
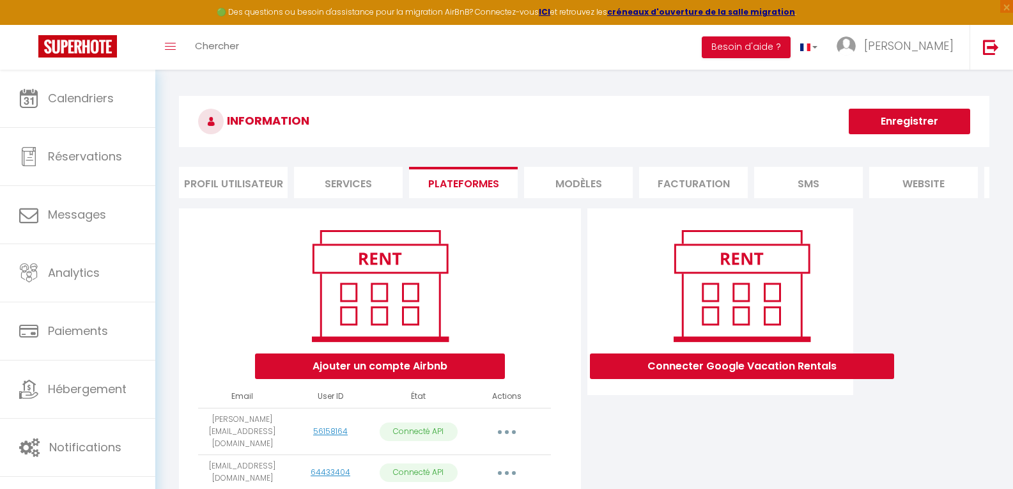
click at [241, 187] on li "Profil Utilisateur" at bounding box center [233, 182] width 109 height 31
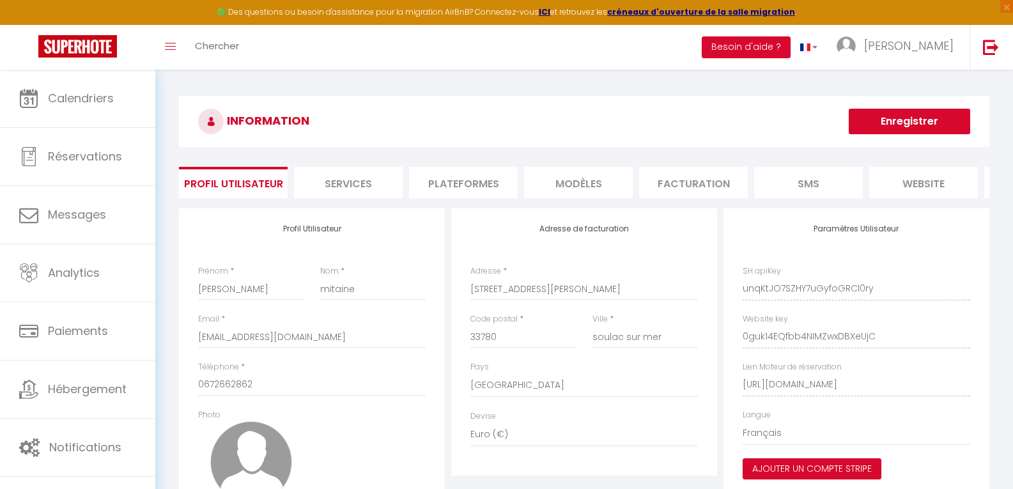
click at [364, 190] on li "Services" at bounding box center [348, 182] width 109 height 31
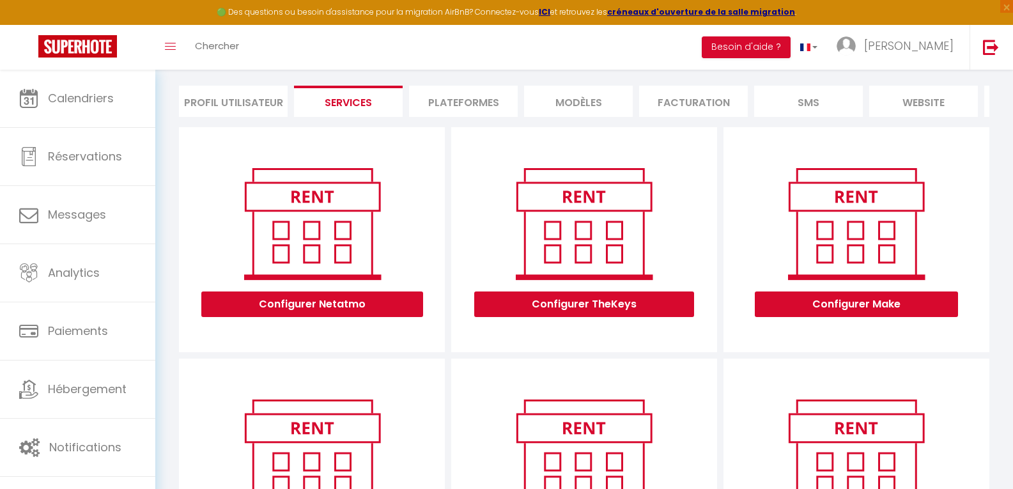
scroll to position [63, 0]
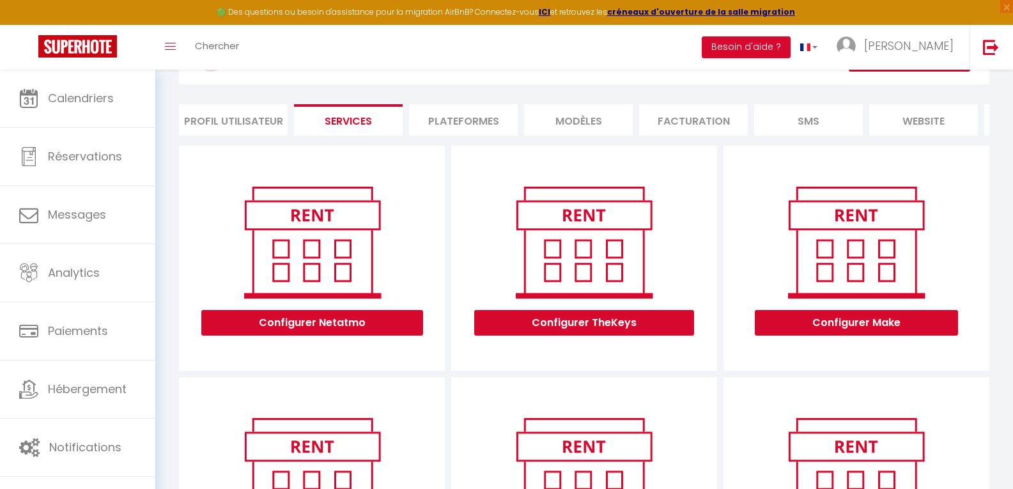
click at [445, 122] on li "Plateformes" at bounding box center [463, 119] width 109 height 31
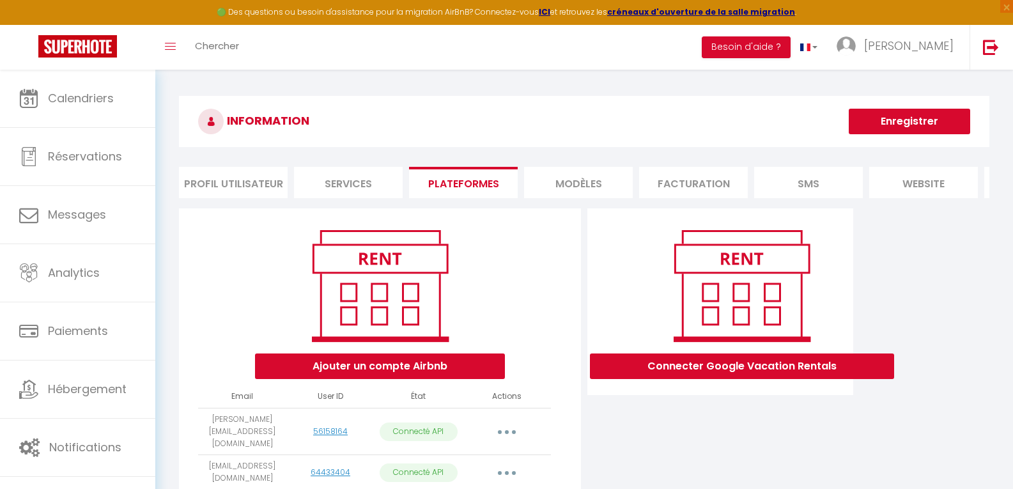
click at [601, 181] on li "MODÈLES" at bounding box center [578, 182] width 109 height 31
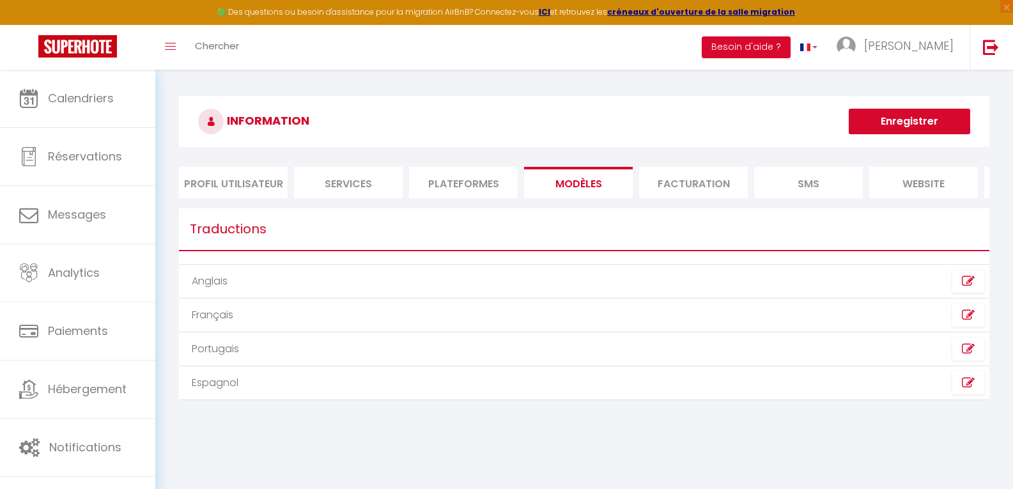
click at [702, 185] on li "Facturation" at bounding box center [693, 182] width 109 height 31
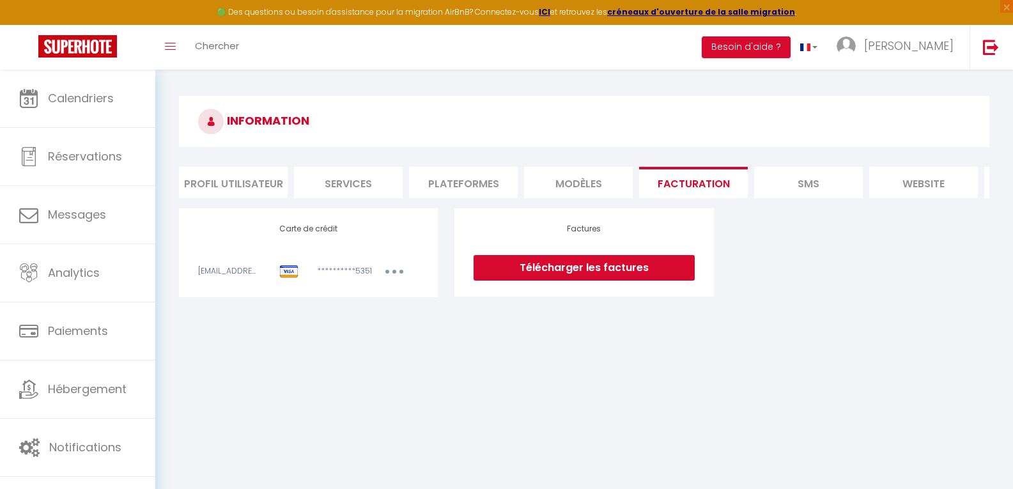
click at [799, 183] on li "SMS" at bounding box center [808, 182] width 109 height 31
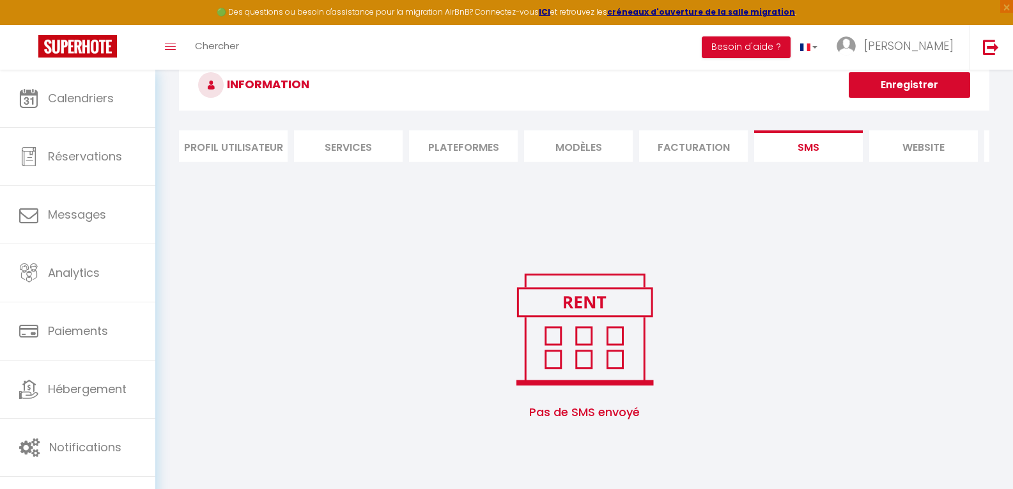
scroll to position [70, 0]
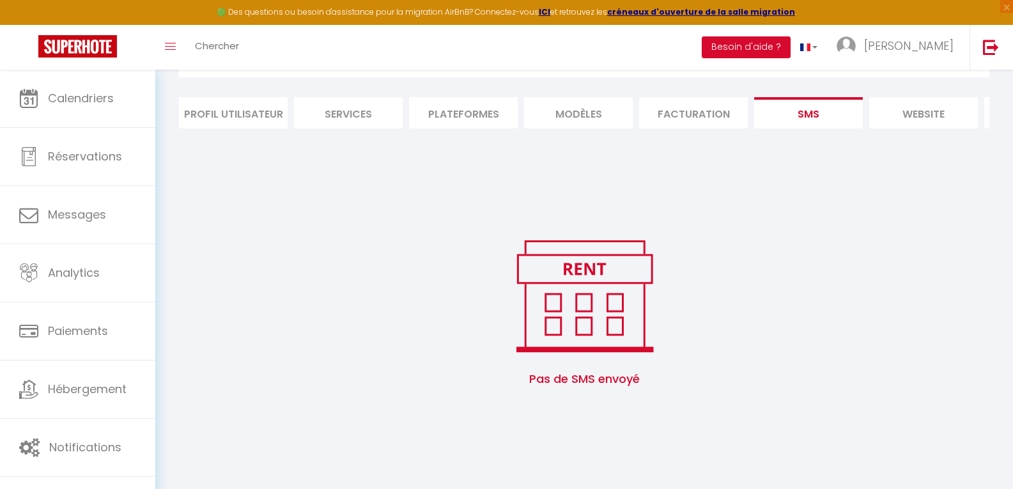
click at [910, 118] on li "website" at bounding box center [923, 112] width 109 height 31
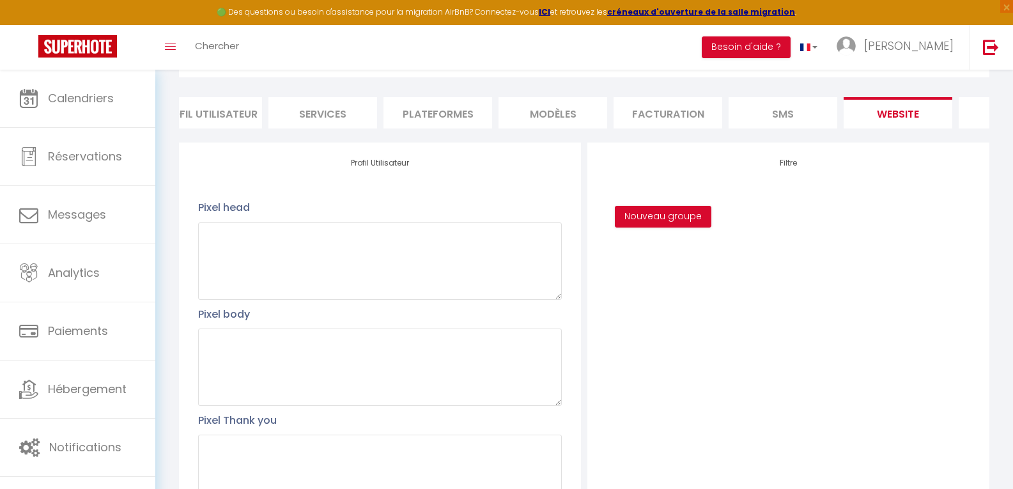
scroll to position [0, 110]
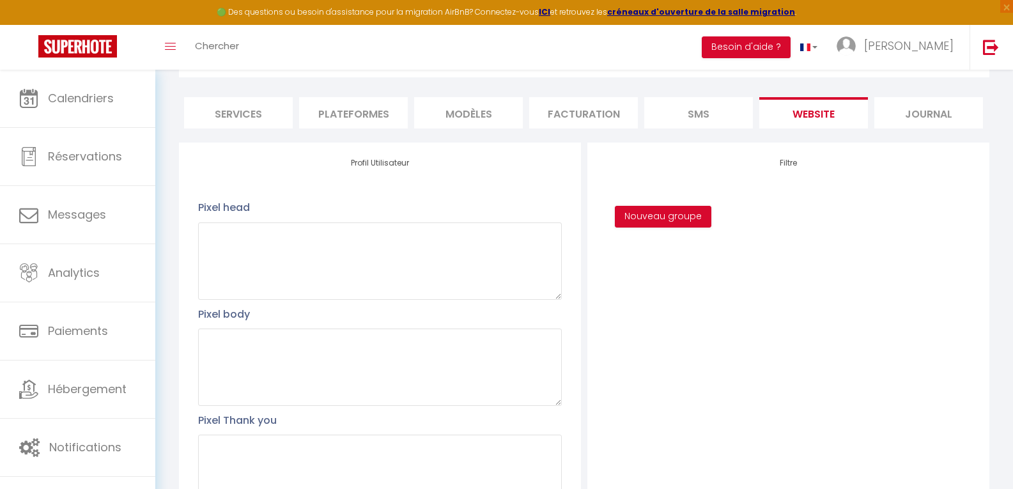
click at [941, 120] on li "Journal" at bounding box center [928, 112] width 109 height 31
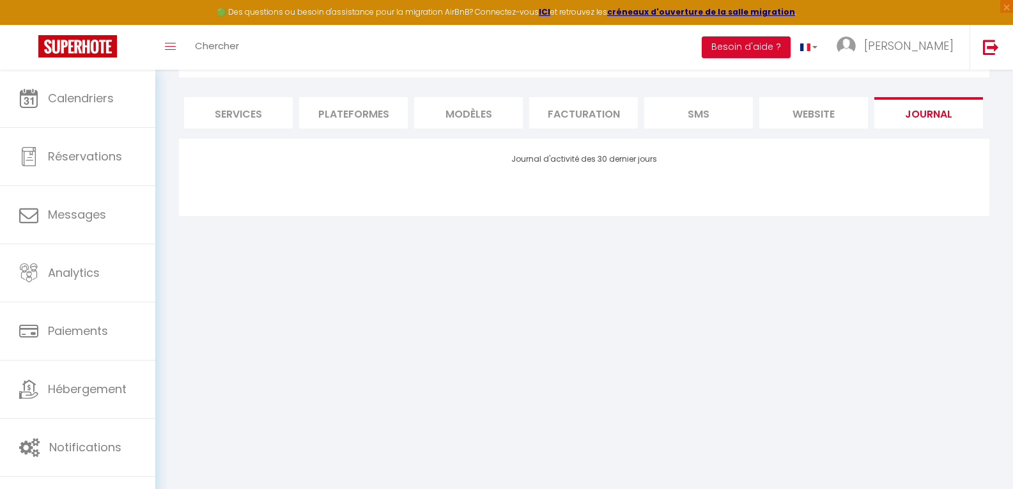
click at [348, 119] on li "Plateformes" at bounding box center [353, 112] width 109 height 31
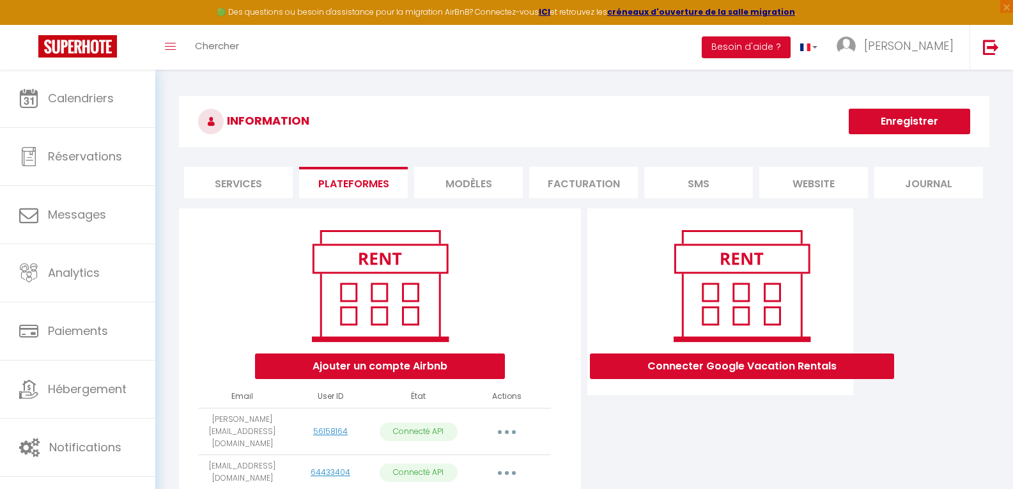
click at [898, 123] on button "Enregistrer" at bounding box center [908, 122] width 121 height 26
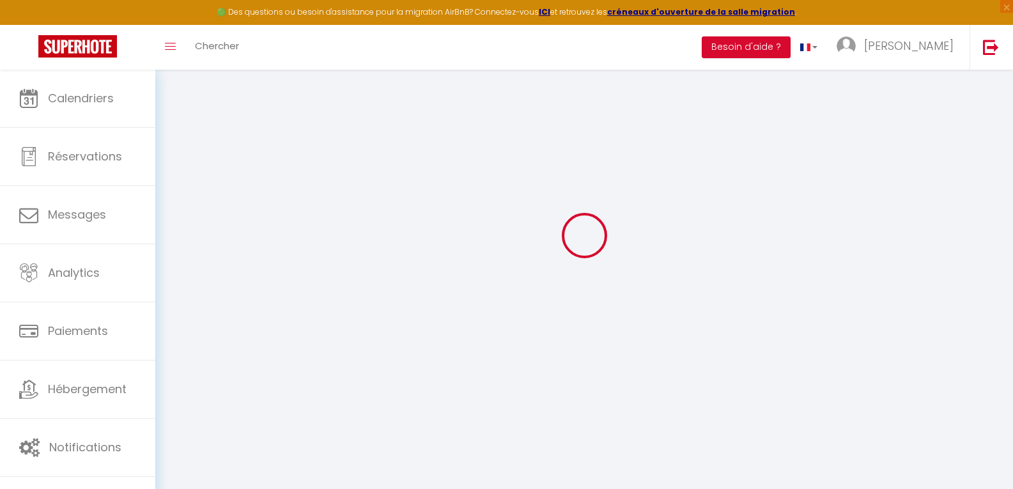
scroll to position [70, 0]
click at [1006, 6] on span "×" at bounding box center [1006, 6] width 13 height 13
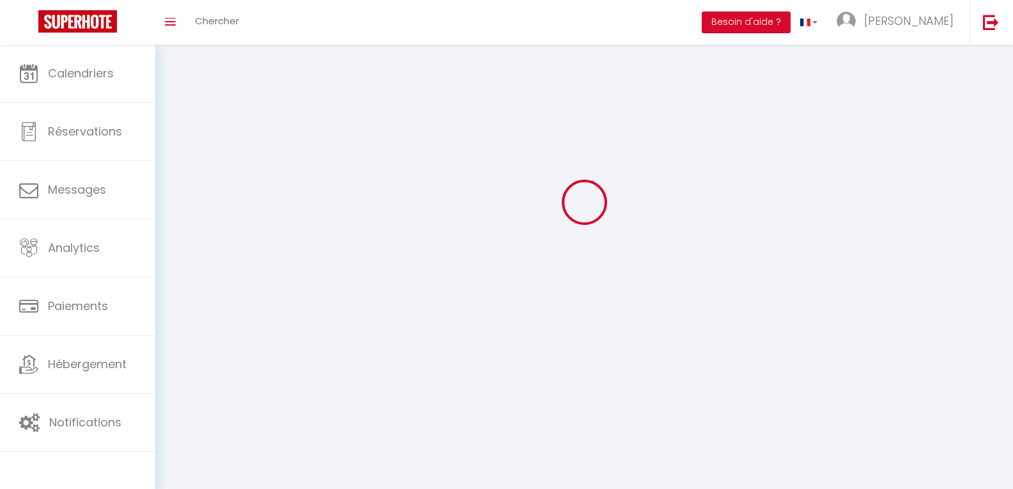
scroll to position [45, 0]
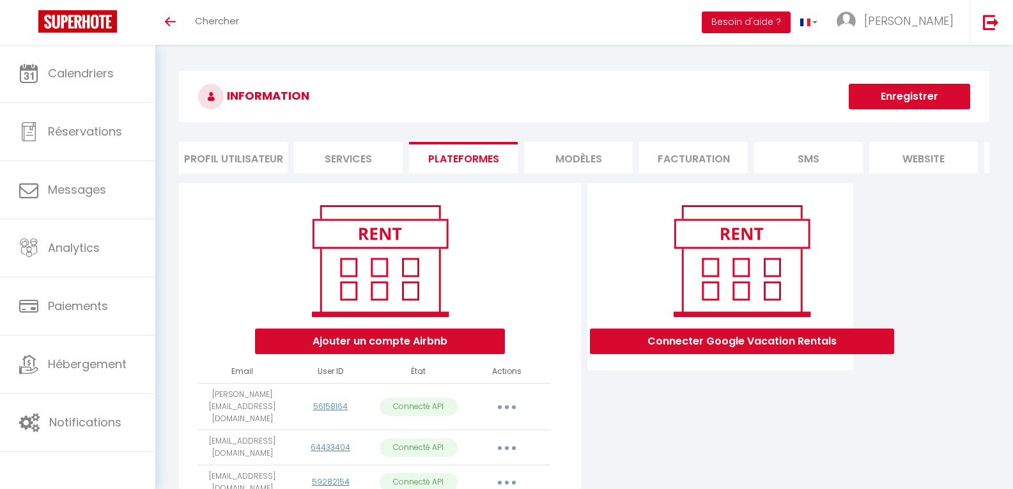
click at [786, 24] on button "Besoin d'aide ?" at bounding box center [745, 22] width 89 height 22
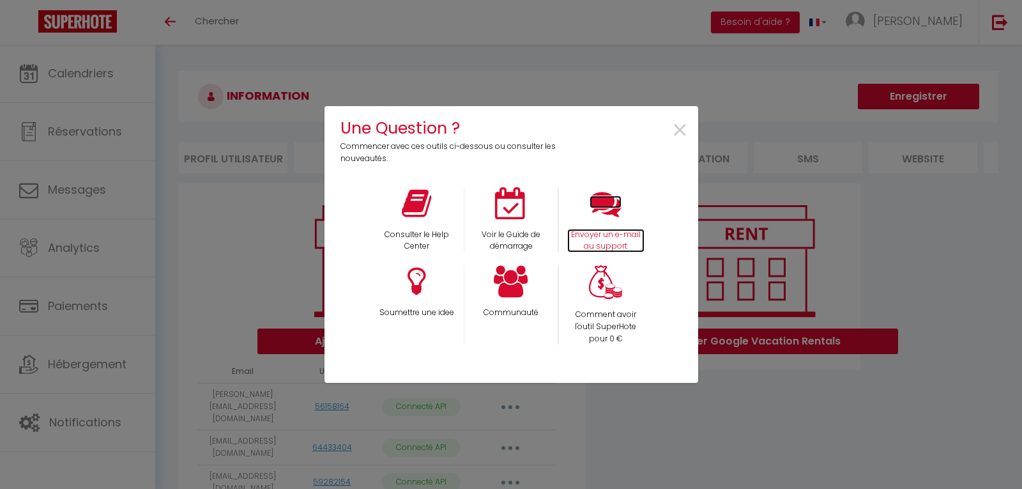
click at [621, 231] on p "Envoyer un e-mail au support" at bounding box center [605, 241] width 77 height 24
click at [686, 128] on span "×" at bounding box center [679, 131] width 17 height 40
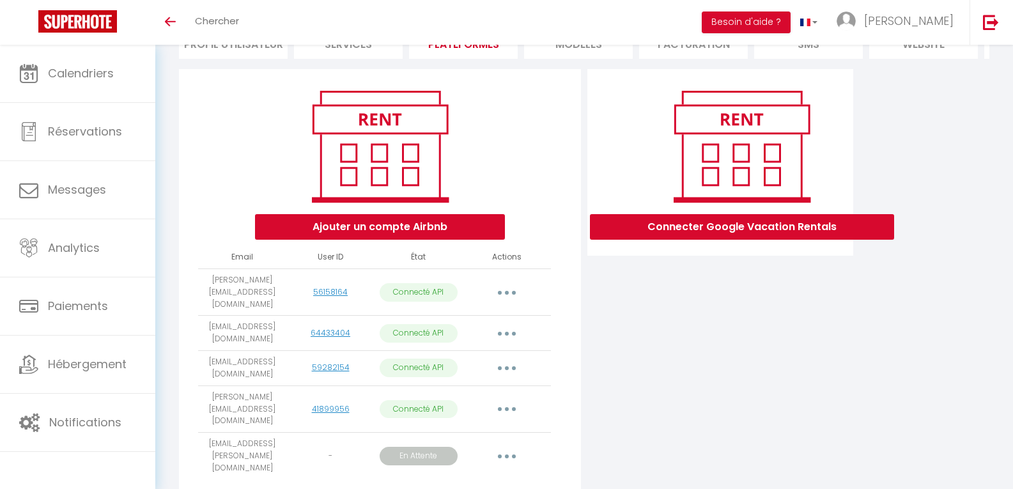
scroll to position [84, 0]
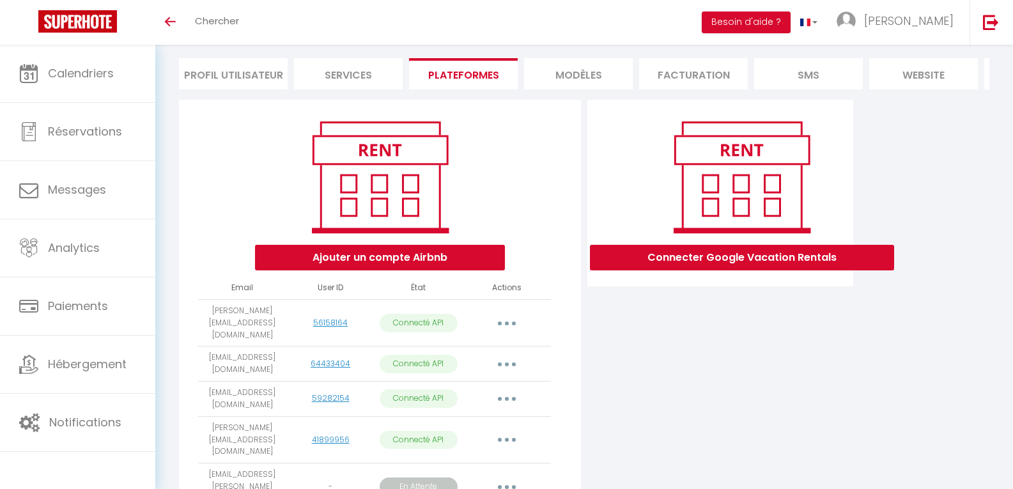
drag, startPoint x: 218, startPoint y: 111, endPoint x: 463, endPoint y: 229, distance: 271.4
click at [464, 231] on div "Ajouter un compte Airbnb Email User ID État Actions nicolas-mitaine@hotmail.fr …" at bounding box center [380, 318] width 402 height 436
click at [255, 158] on div "Ajouter un compte Airbnb" at bounding box center [380, 193] width 380 height 155
drag, startPoint x: 248, startPoint y: 139, endPoint x: 233, endPoint y: 213, distance: 75.7
click at [233, 213] on div "Ajouter un compte Airbnb" at bounding box center [380, 193] width 380 height 155
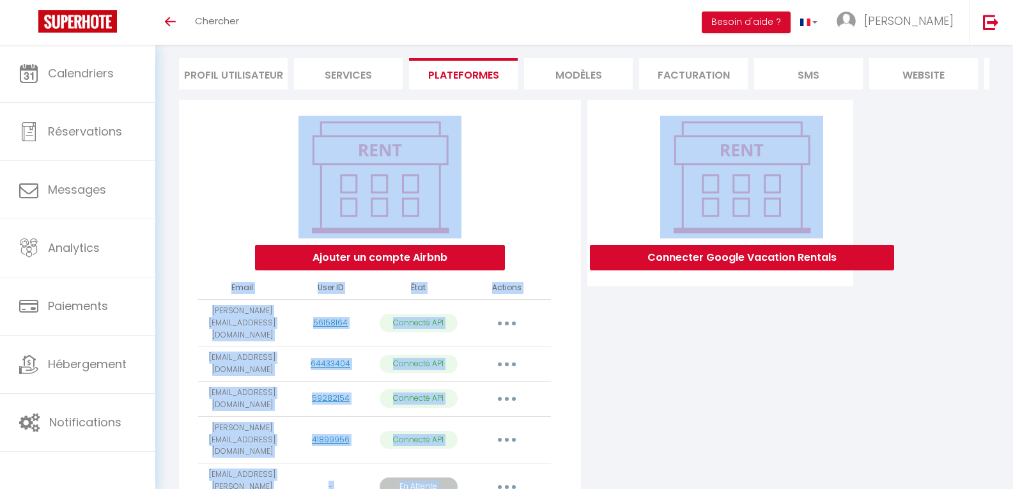
scroll to position [96, 0]
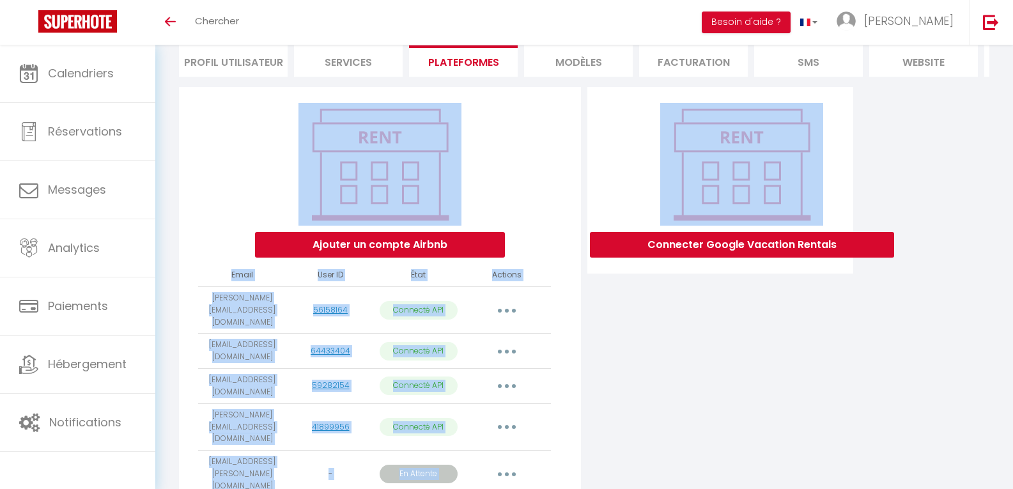
drag, startPoint x: 259, startPoint y: 105, endPoint x: 833, endPoint y: 394, distance: 642.0
click at [848, 406] on div "Ajouter un compte Airbnb Email User ID État Actions nicolas-mitaine@hotmail.fr …" at bounding box center [584, 308] width 810 height 451
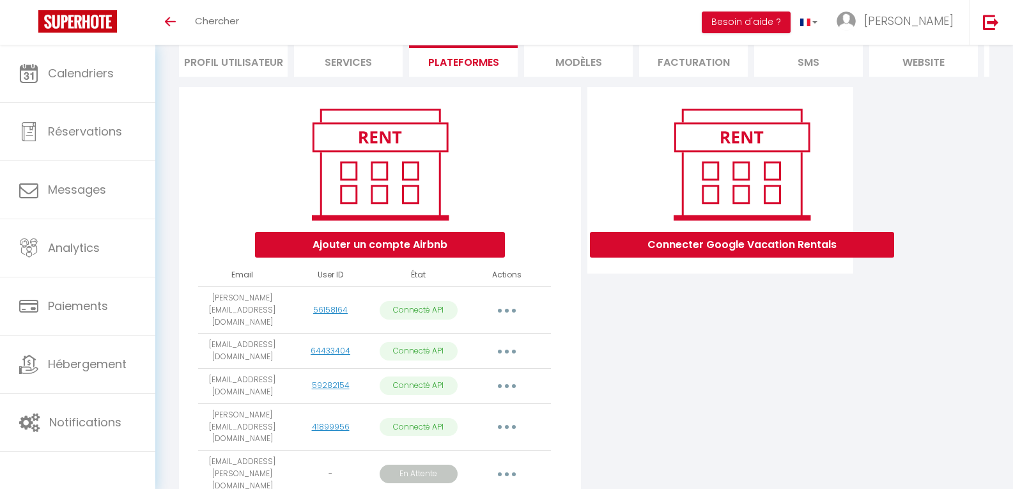
click at [803, 371] on div "Connecter Google Vacation Rentals" at bounding box center [720, 308] width 272 height 443
click at [210, 141] on div "Ajouter un compte Airbnb" at bounding box center [380, 180] width 380 height 155
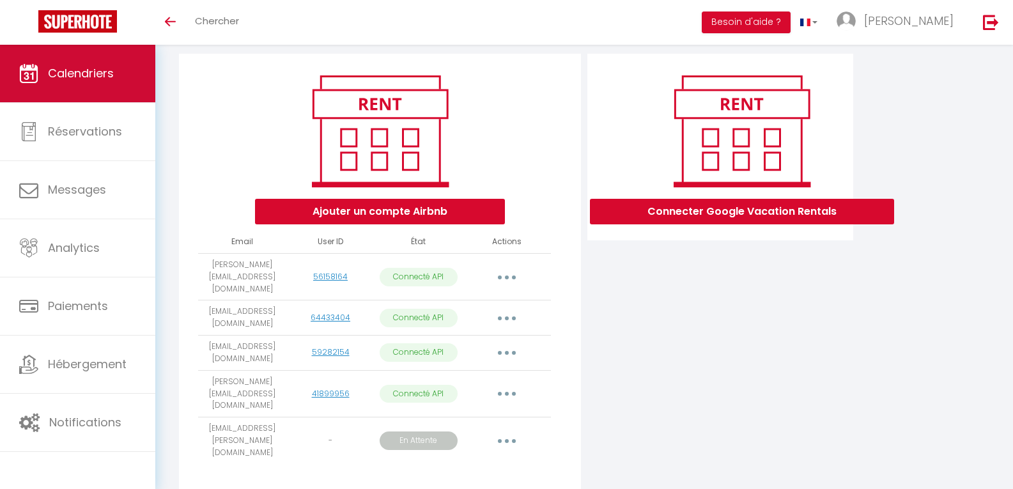
scroll to position [148, 0]
